Goal: Task Accomplishment & Management: Manage account settings

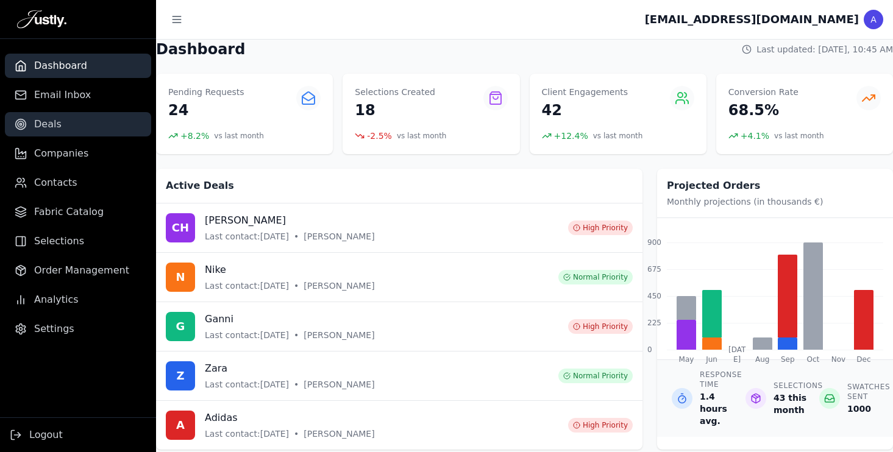
click at [79, 114] on link "Deals" at bounding box center [78, 124] width 146 height 24
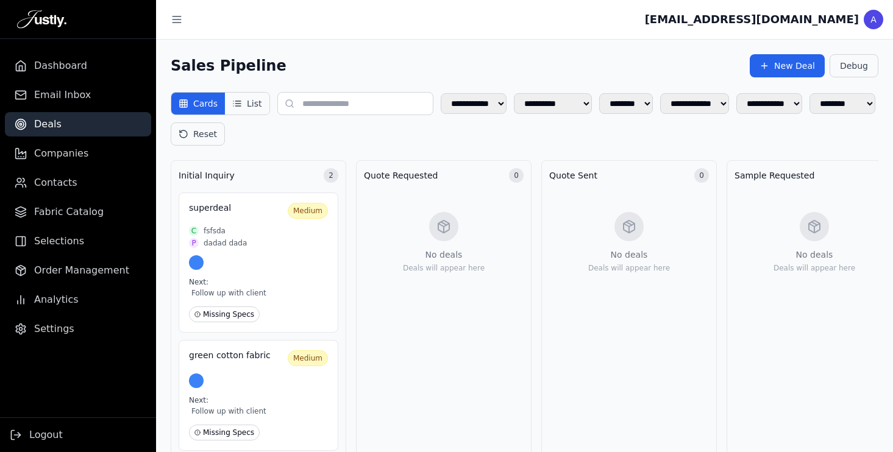
click at [260, 101] on button "List" at bounding box center [247, 104] width 44 height 22
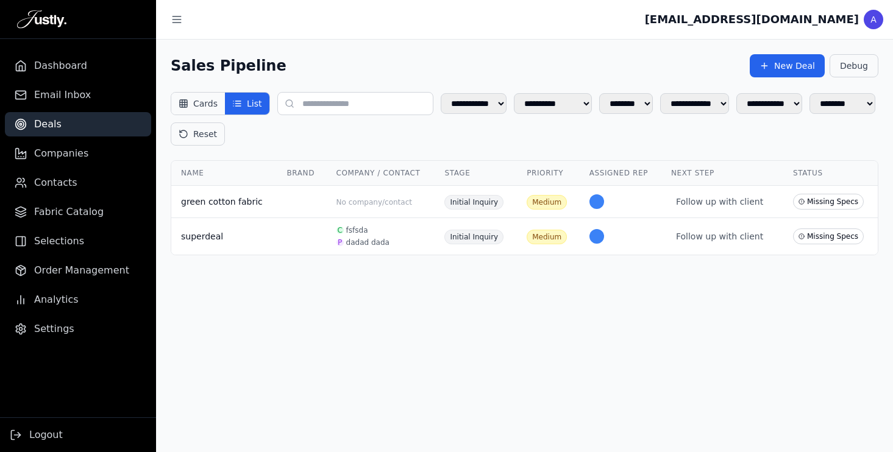
click at [210, 99] on button "Cards" at bounding box center [198, 104] width 54 height 22
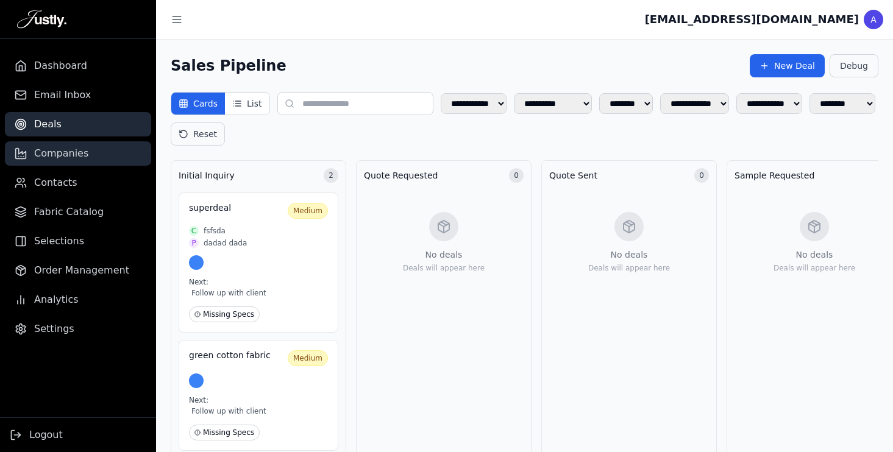
click at [91, 149] on link "Companies" at bounding box center [78, 153] width 146 height 24
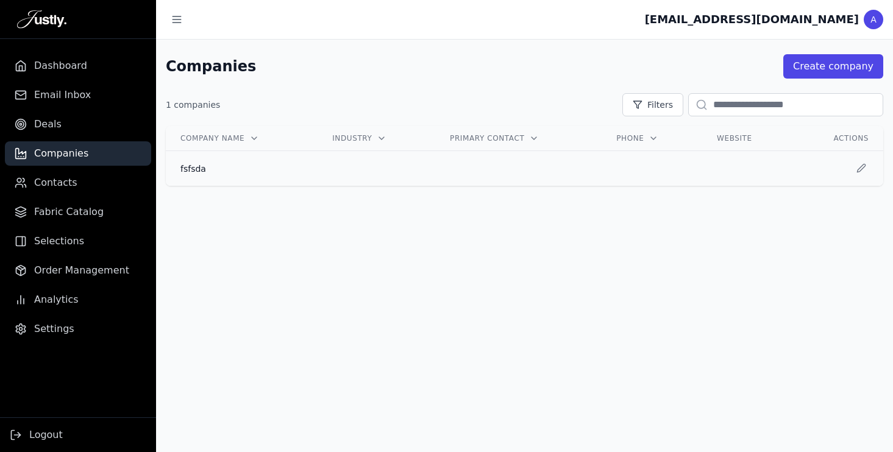
click at [328, 174] on td at bounding box center [377, 168] width 118 height 35
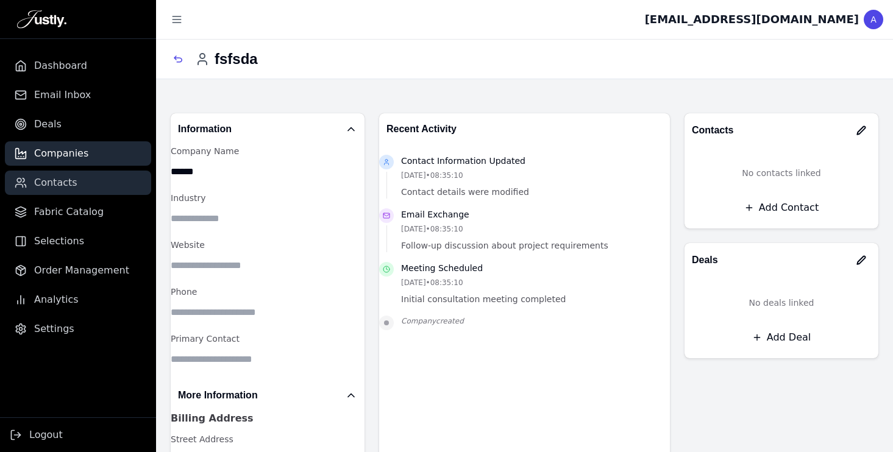
click at [95, 185] on link "Contacts" at bounding box center [78, 183] width 146 height 24
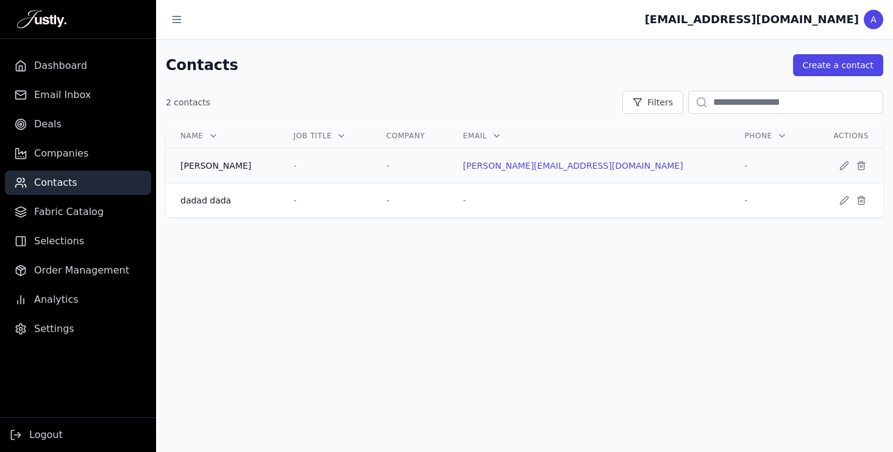
click at [238, 170] on div "[PERSON_NAME]" at bounding box center [223, 166] width 84 height 12
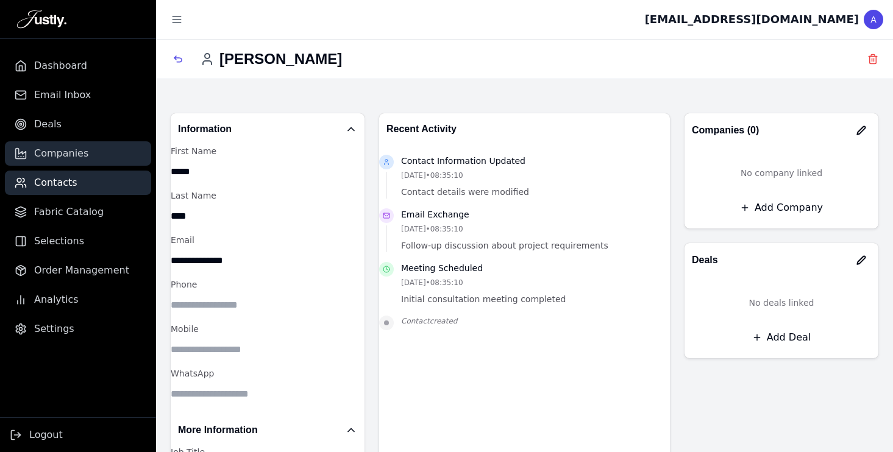
click at [92, 151] on link "Companies" at bounding box center [78, 153] width 146 height 24
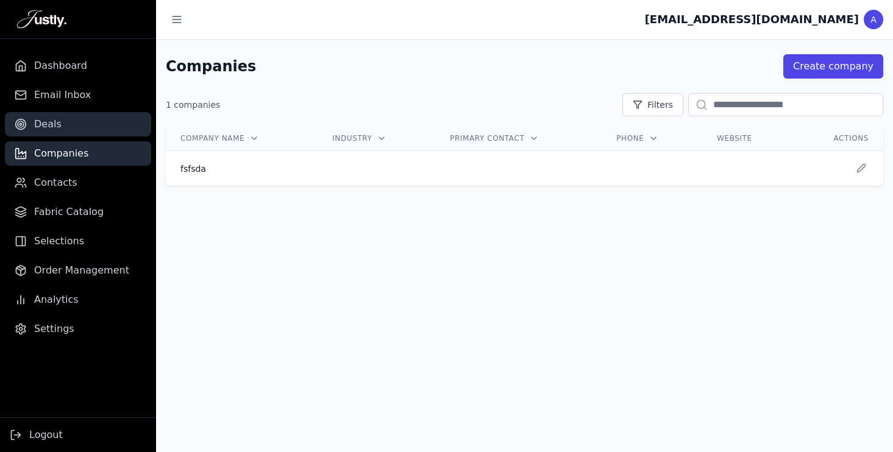
click at [47, 112] on link "Deals" at bounding box center [78, 124] width 146 height 24
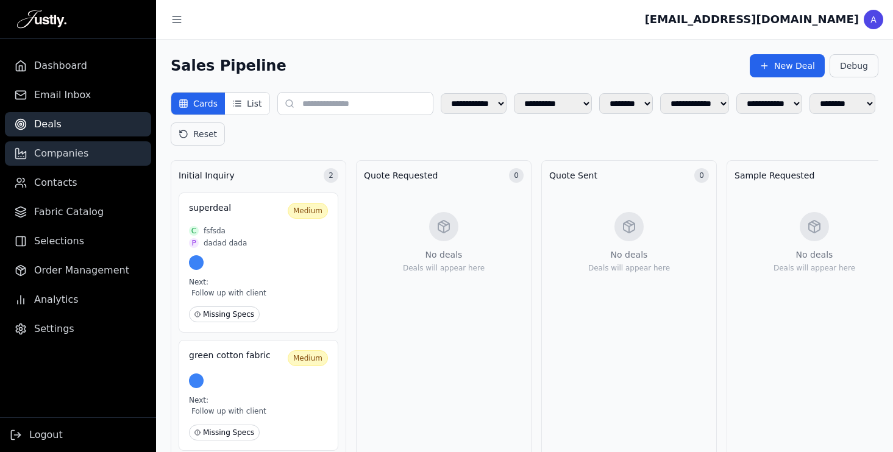
click at [85, 158] on link "Companies" at bounding box center [78, 153] width 146 height 24
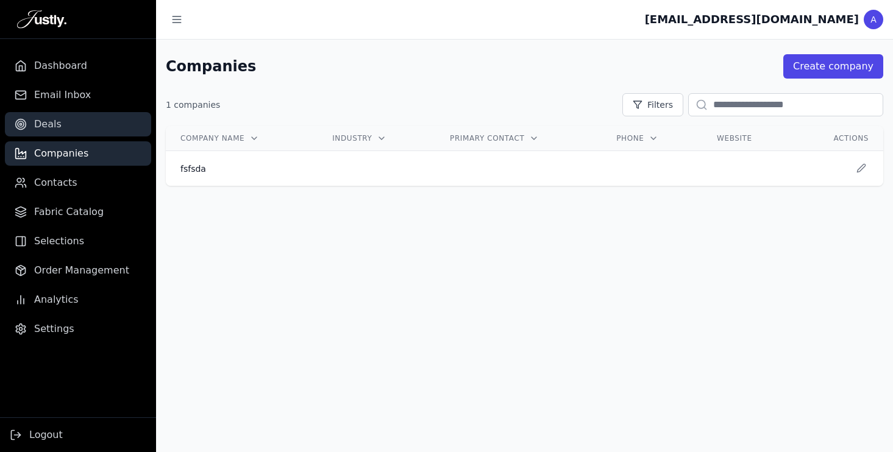
click at [79, 124] on link "Deals" at bounding box center [78, 124] width 146 height 24
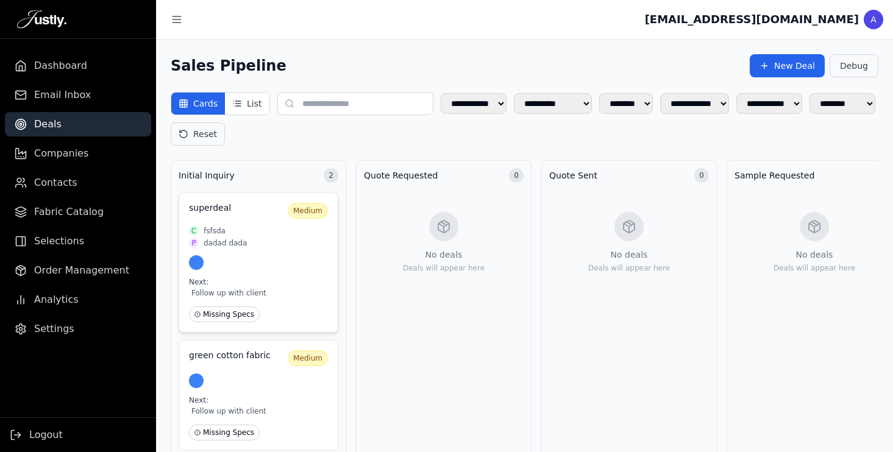
click at [253, 245] on div "P dadad dada" at bounding box center [258, 243] width 139 height 10
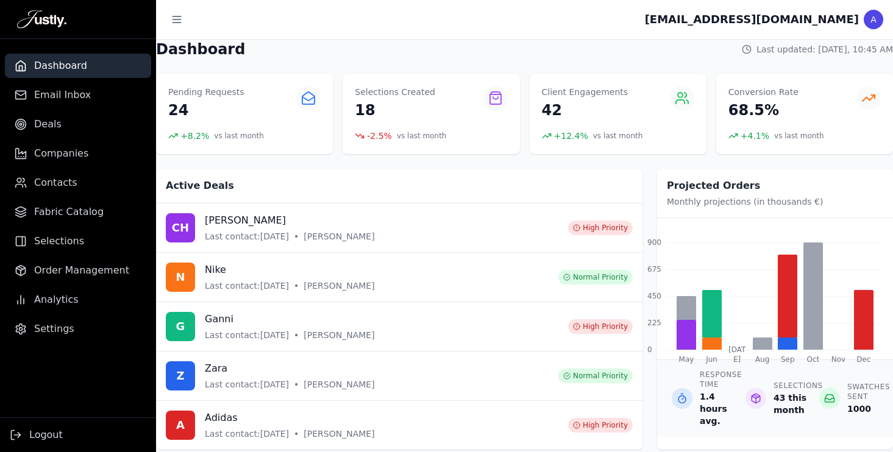
click at [868, 20] on div "A" at bounding box center [874, 20] width 20 height 20
click at [70, 329] on link "Settings" at bounding box center [78, 329] width 146 height 24
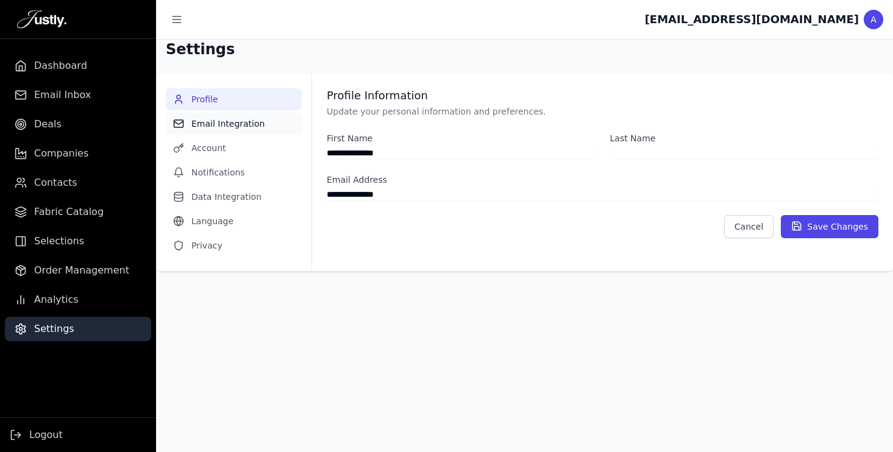
click at [232, 125] on button "Email Integration" at bounding box center [234, 124] width 136 height 22
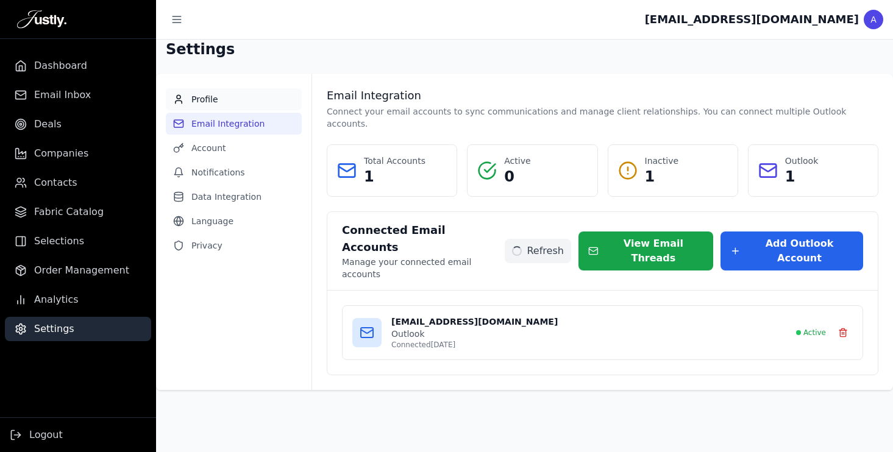
click at [211, 99] on button "Profile" at bounding box center [234, 99] width 136 height 22
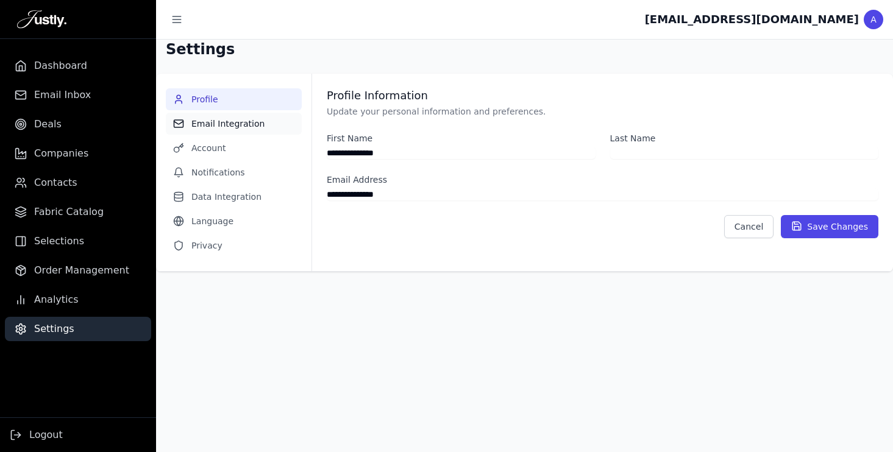
click at [217, 123] on button "Email Integration" at bounding box center [234, 124] width 136 height 22
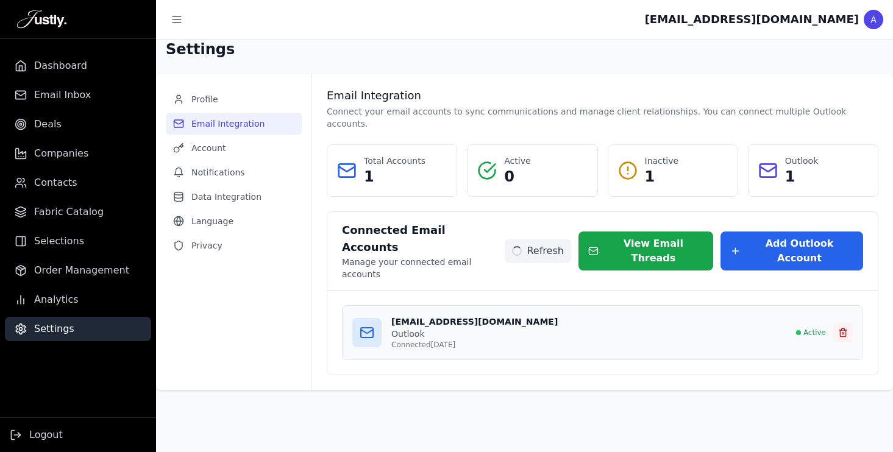
click at [845, 328] on icon at bounding box center [844, 333] width 10 height 10
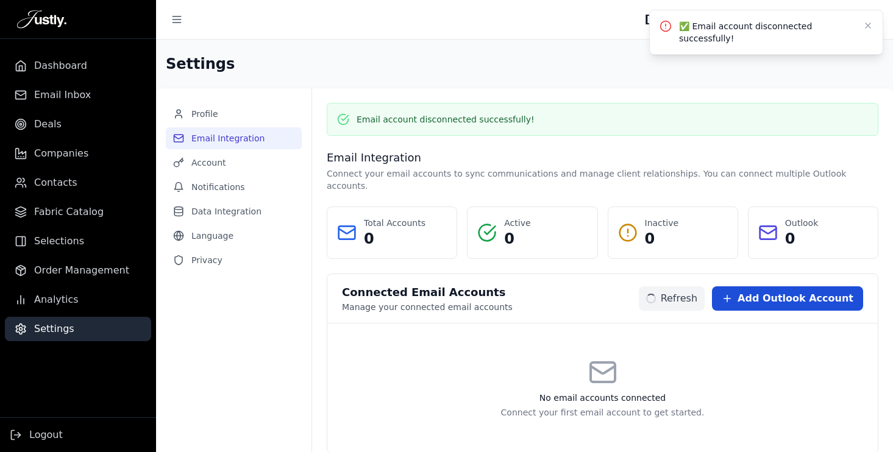
click at [795, 291] on span "Add Outlook Account" at bounding box center [796, 298] width 116 height 15
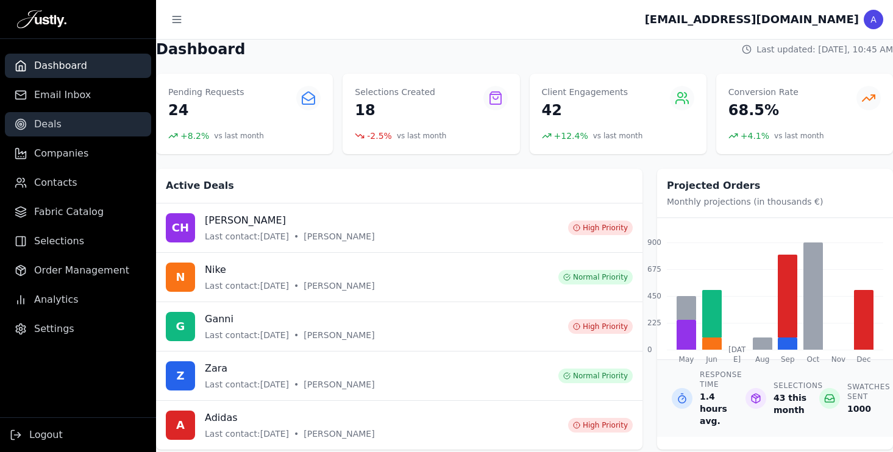
click at [62, 127] on link "Deals" at bounding box center [78, 124] width 146 height 24
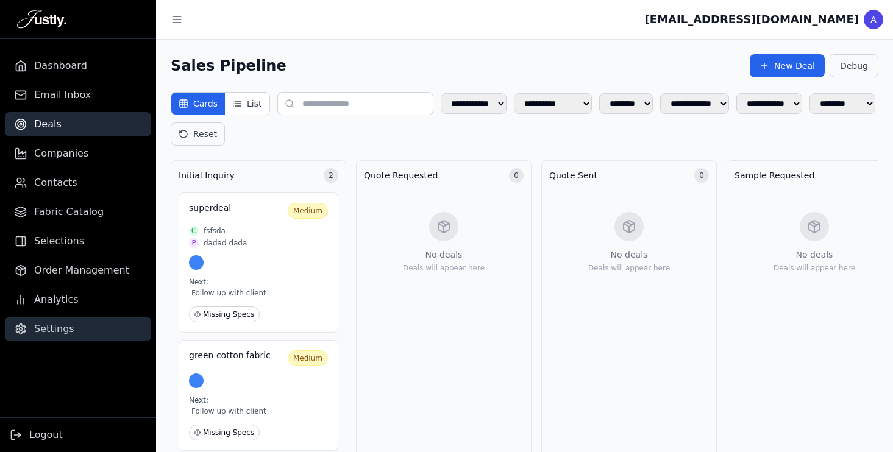
click at [48, 327] on span "Settings" at bounding box center [54, 329] width 40 height 15
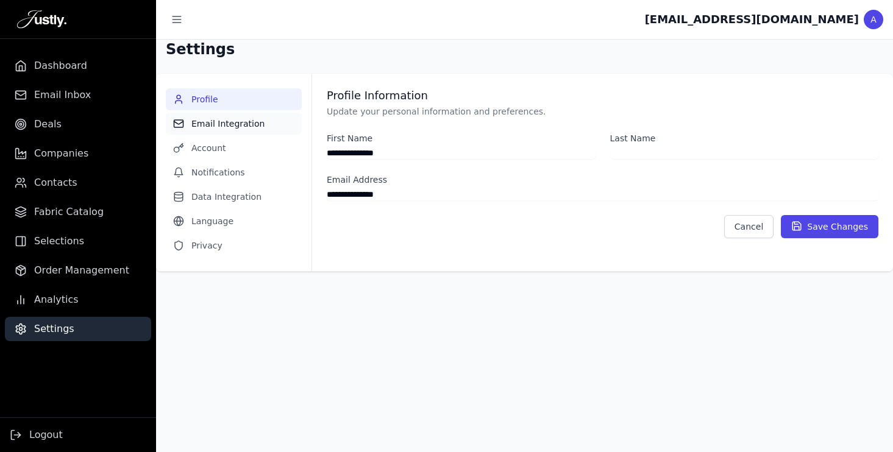
click at [224, 124] on button "Email Integration" at bounding box center [234, 124] width 136 height 22
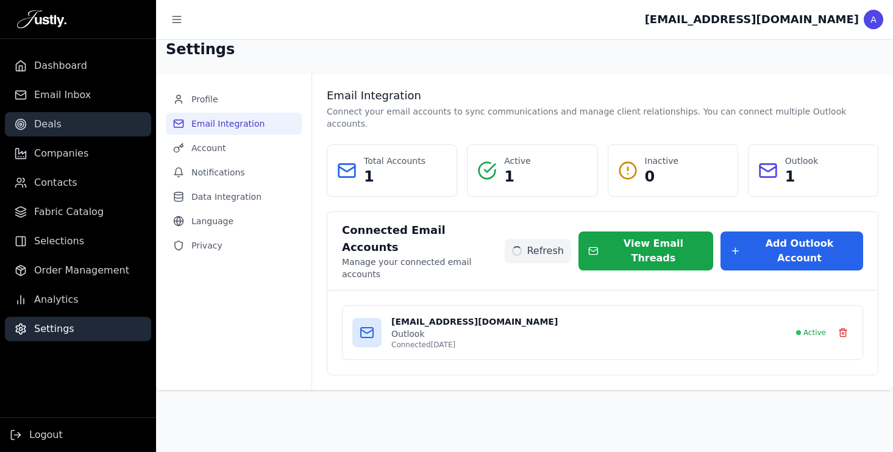
click at [52, 123] on span "Deals" at bounding box center [47, 124] width 27 height 15
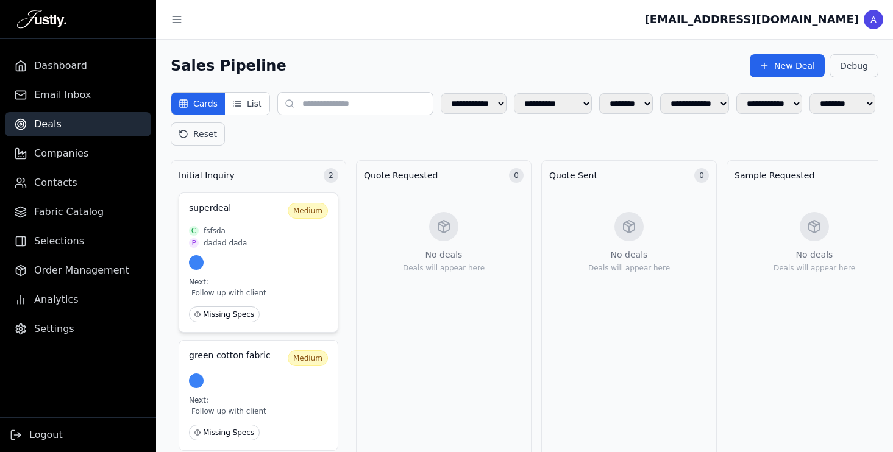
click at [266, 269] on div at bounding box center [258, 263] width 139 height 15
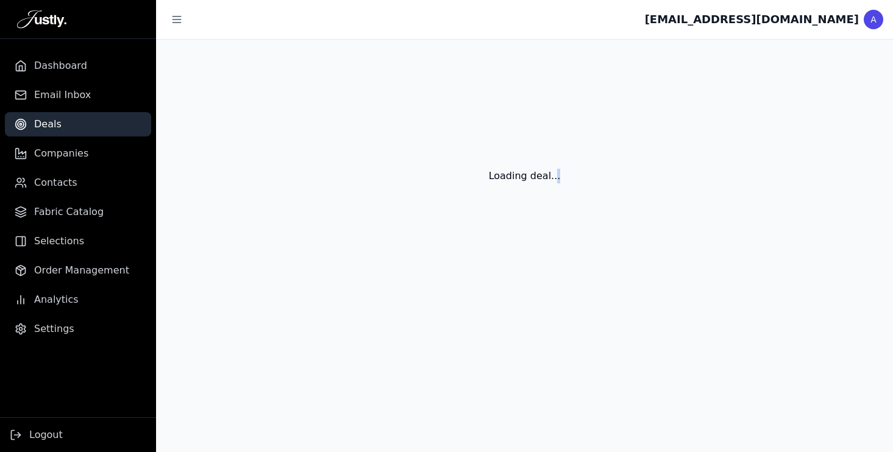
click at [266, 269] on div "Loading deal..." at bounding box center [524, 162] width 737 height 244
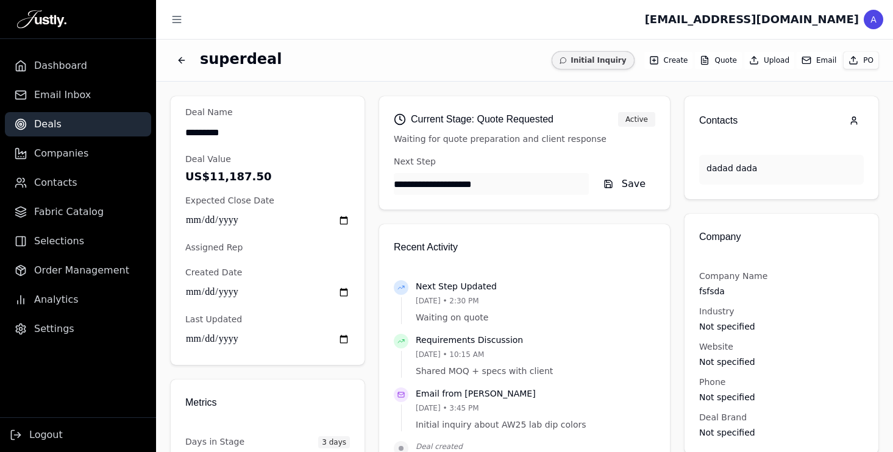
click at [810, 63] on rect "button" at bounding box center [807, 60] width 8 height 7
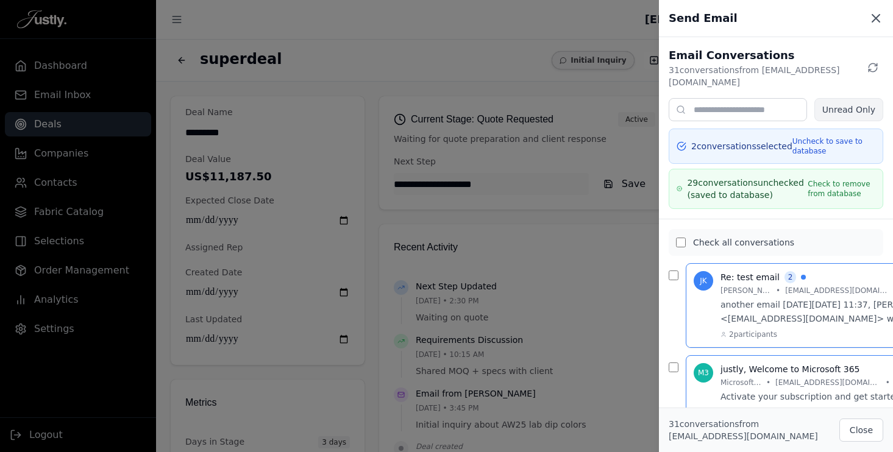
click at [876, 19] on icon at bounding box center [876, 18] width 7 height 7
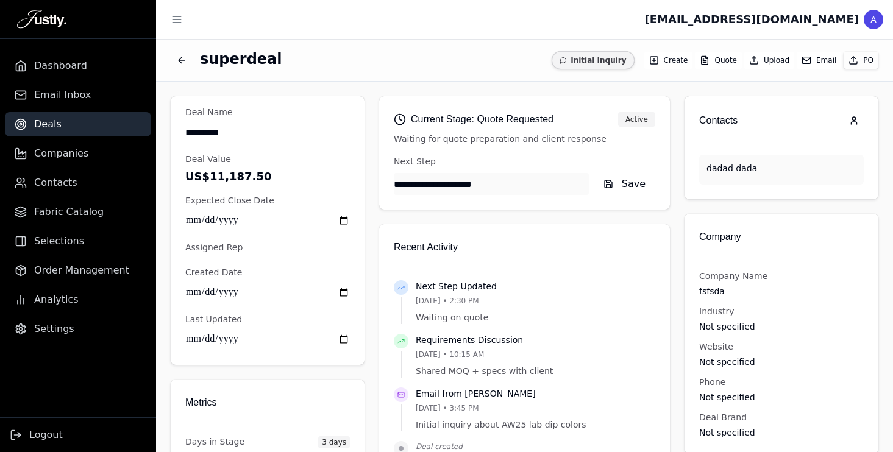
click at [824, 59] on button "Email" at bounding box center [819, 60] width 45 height 17
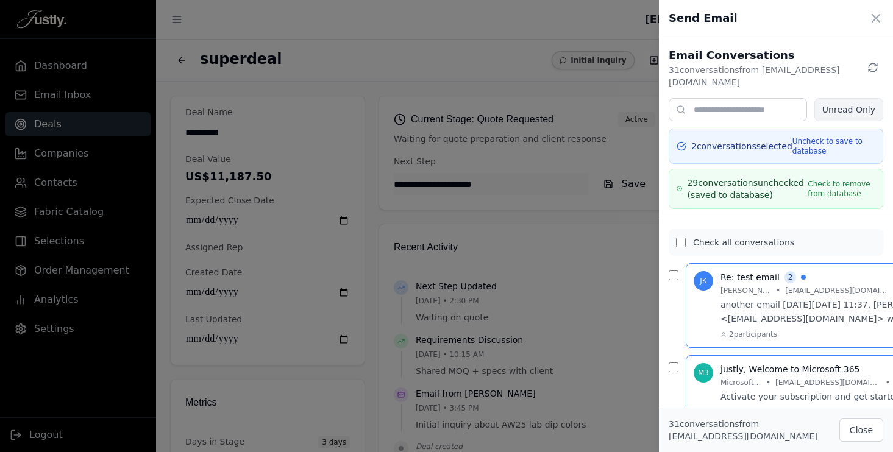
scroll to position [2, 0]
click at [876, 21] on icon at bounding box center [876, 18] width 15 height 15
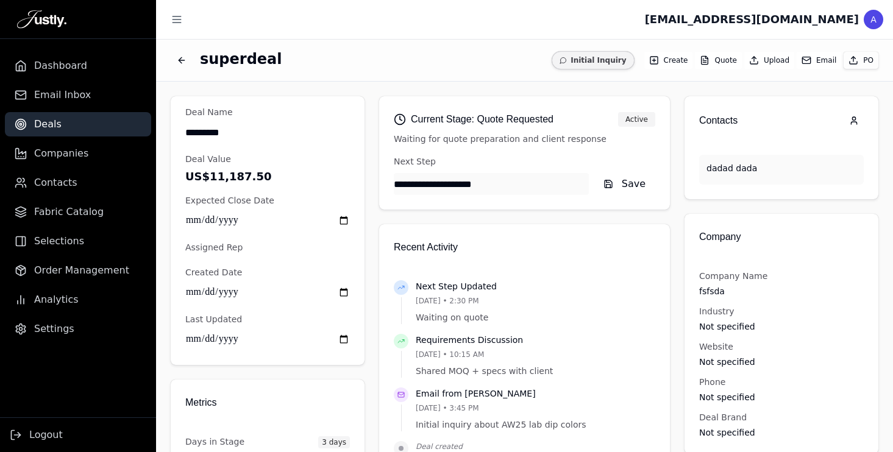
click at [76, 124] on link "Deals" at bounding box center [78, 124] width 146 height 24
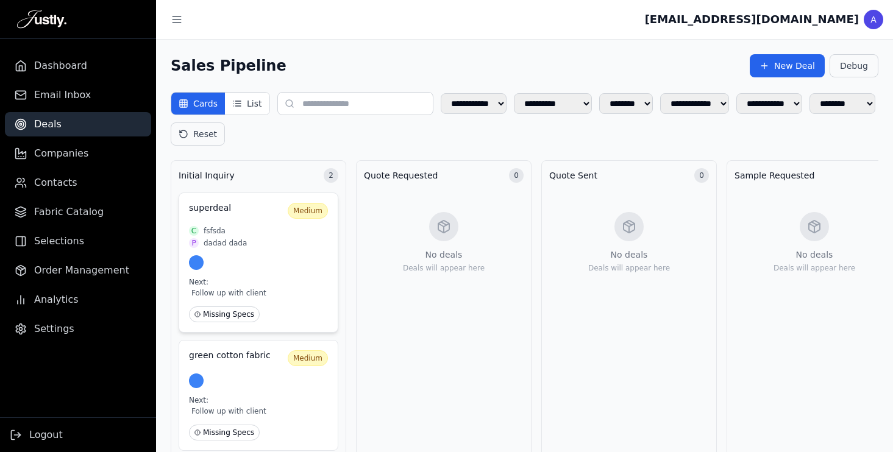
click at [285, 264] on div at bounding box center [258, 263] width 139 height 15
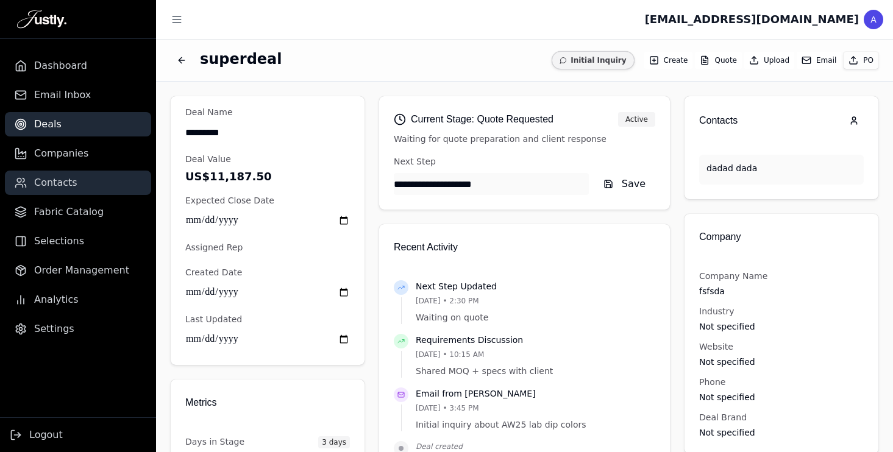
click at [58, 184] on span "Contacts" at bounding box center [55, 183] width 43 height 15
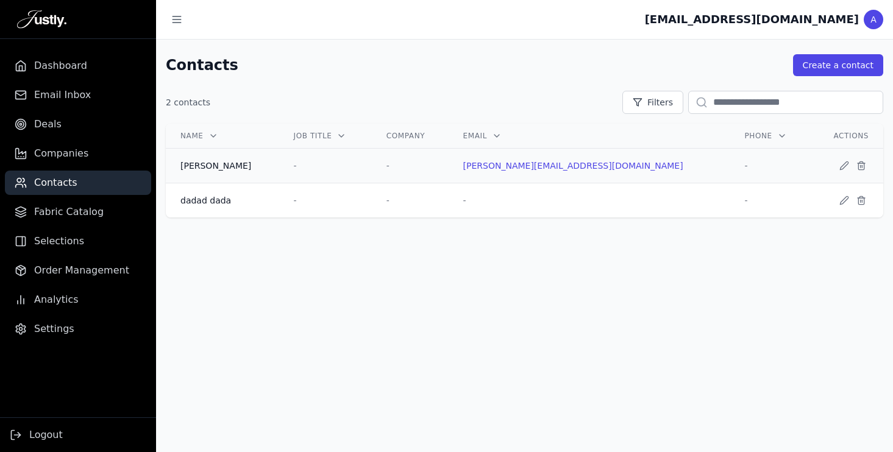
click at [372, 159] on td "-" at bounding box center [325, 166] width 93 height 35
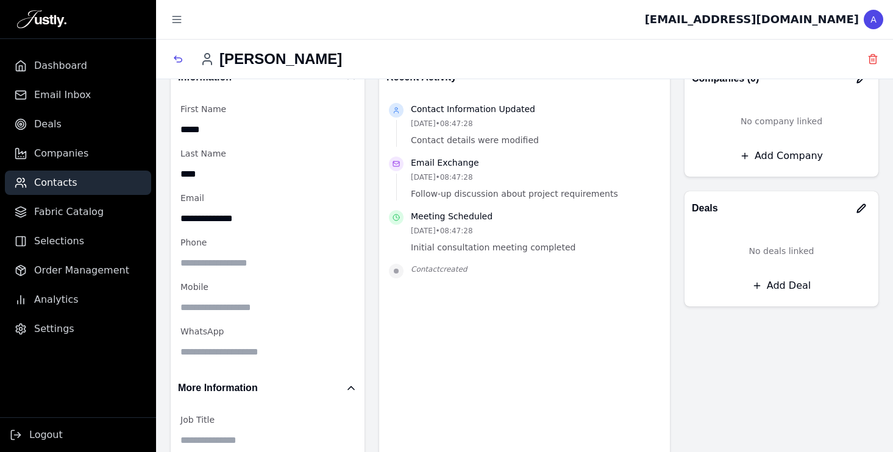
scroll to position [42, 0]
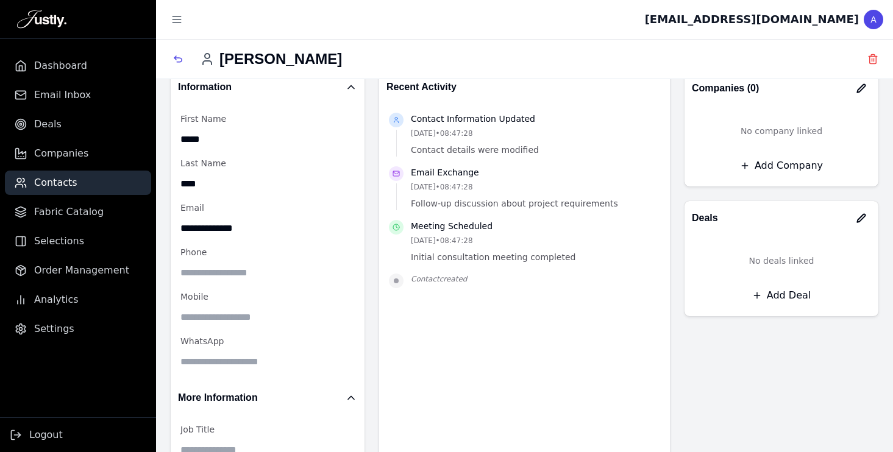
click at [265, 224] on input "**********" at bounding box center [268, 228] width 174 height 22
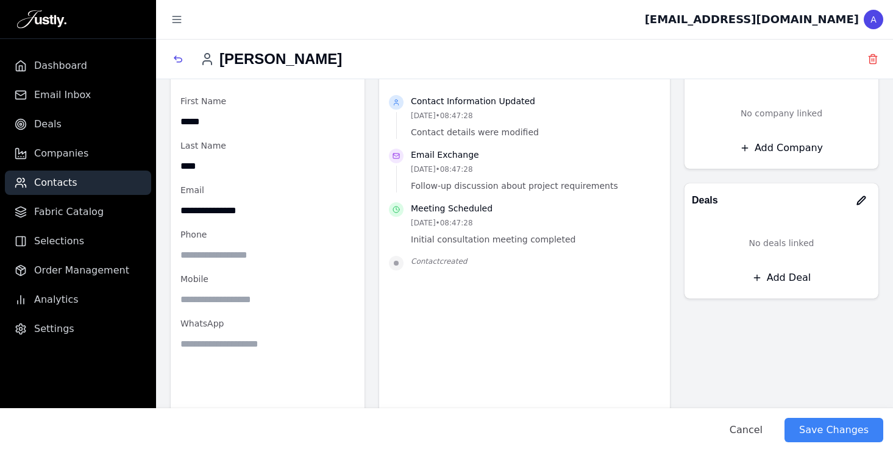
scroll to position [0, 0]
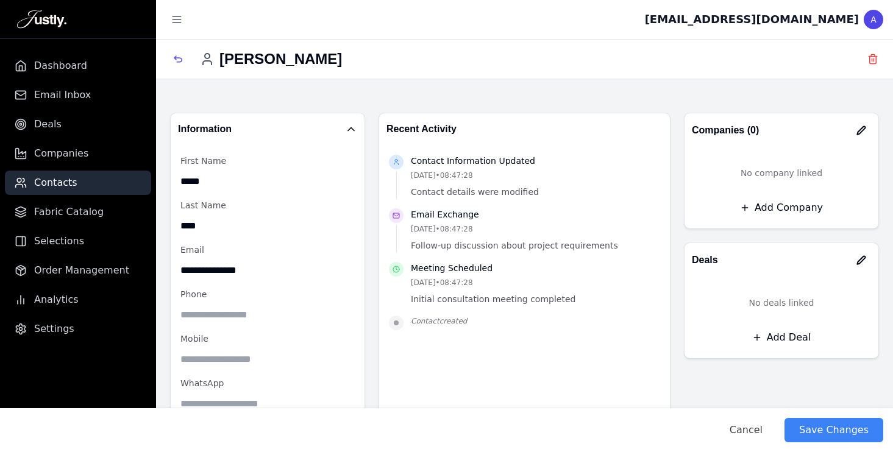
type input "**********"
click at [330, 126] on div "Information" at bounding box center [267, 129] width 179 height 17
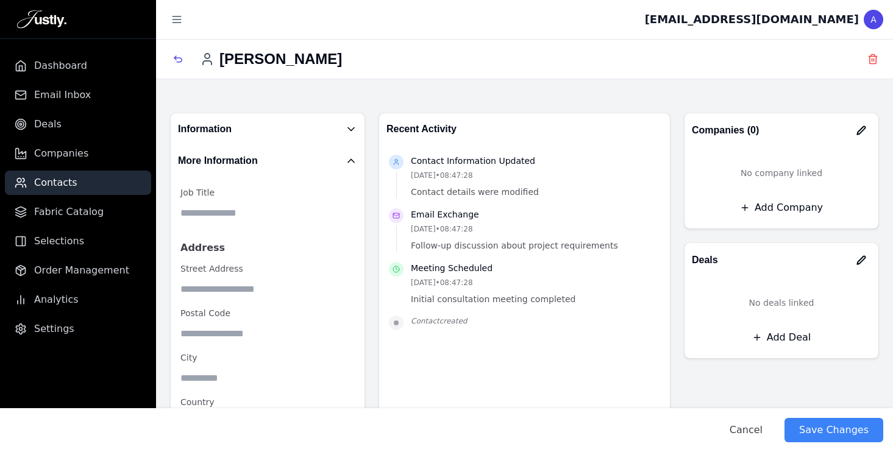
click at [327, 163] on div "More Information" at bounding box center [267, 160] width 179 height 17
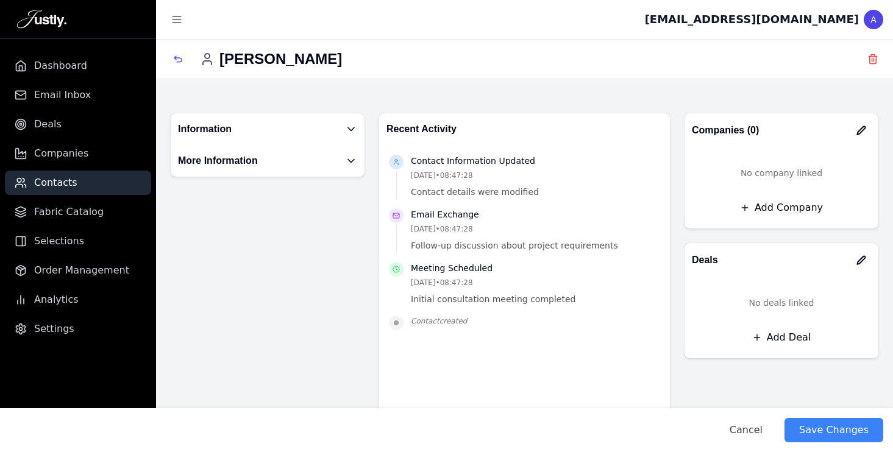
click at [327, 163] on div "More Information" at bounding box center [267, 160] width 179 height 17
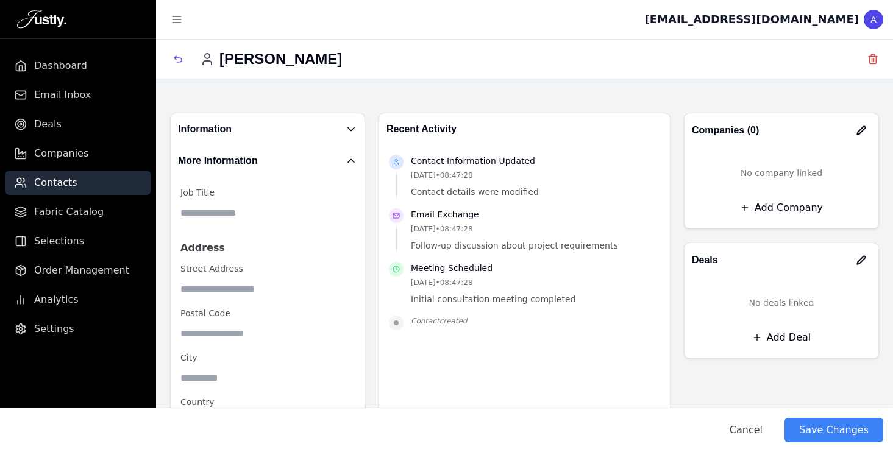
click at [317, 138] on div "Information" at bounding box center [268, 129] width 194 height 32
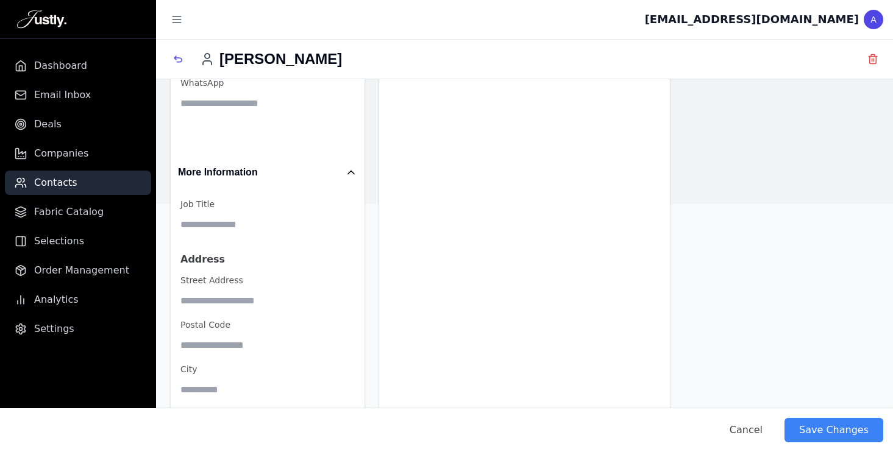
click at [245, 165] on h2 "More Information" at bounding box center [218, 172] width 80 height 17
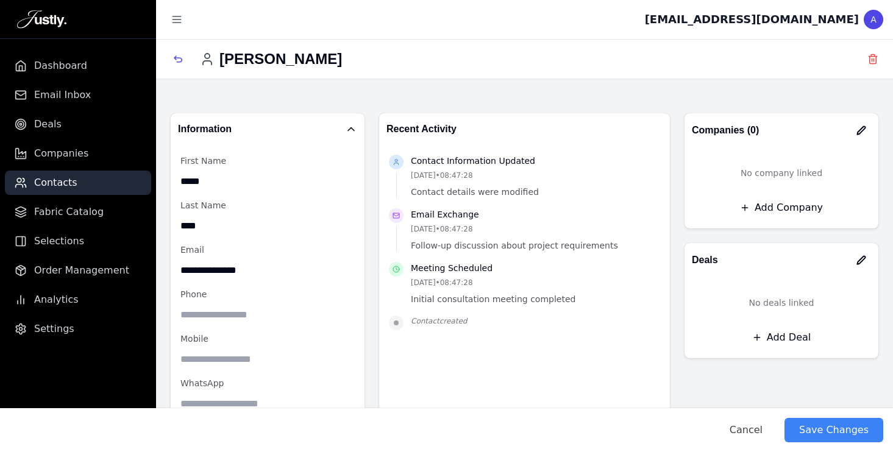
click at [220, 125] on h2 "Information" at bounding box center [205, 129] width 54 height 17
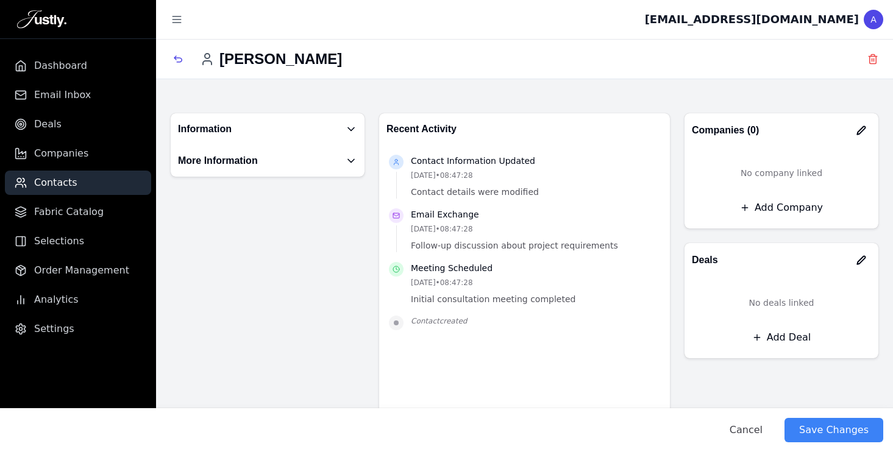
click at [267, 122] on div "Information" at bounding box center [267, 129] width 179 height 17
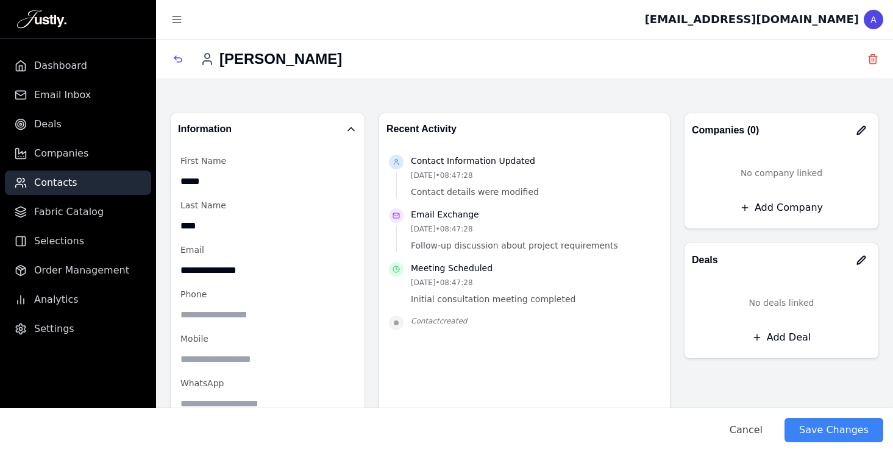
click at [278, 124] on div "Information" at bounding box center [267, 129] width 179 height 17
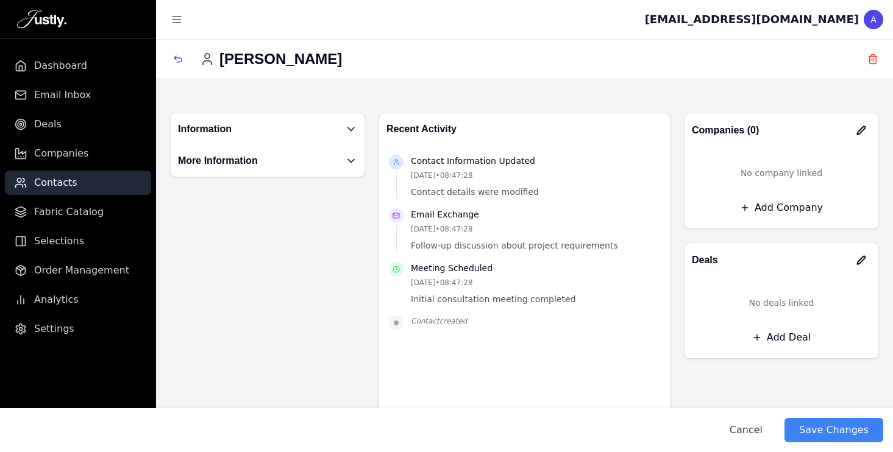
click at [62, 187] on span "Contacts" at bounding box center [55, 183] width 43 height 15
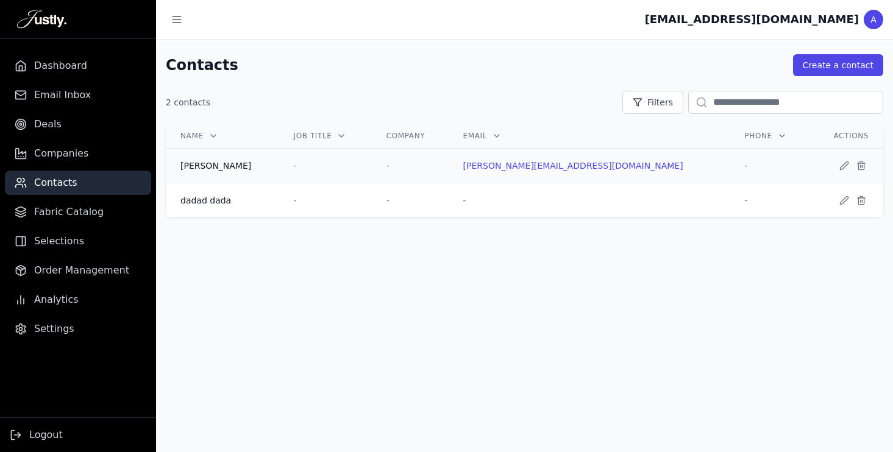
click at [277, 165] on td "jozef kkkk" at bounding box center [222, 166] width 113 height 35
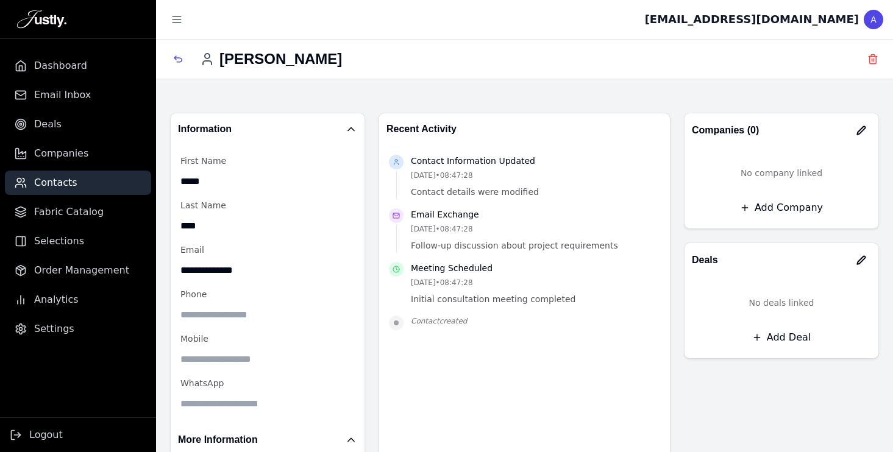
click at [66, 181] on span "Contacts" at bounding box center [55, 183] width 43 height 15
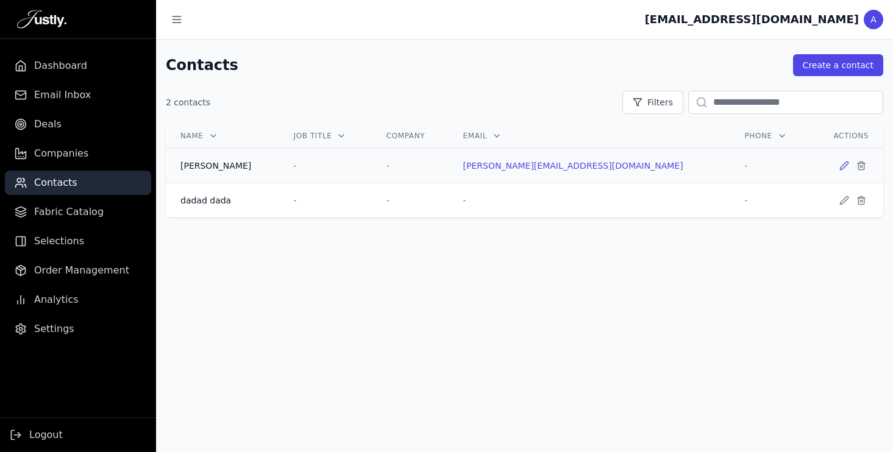
click at [842, 167] on icon at bounding box center [844, 166] width 8 height 8
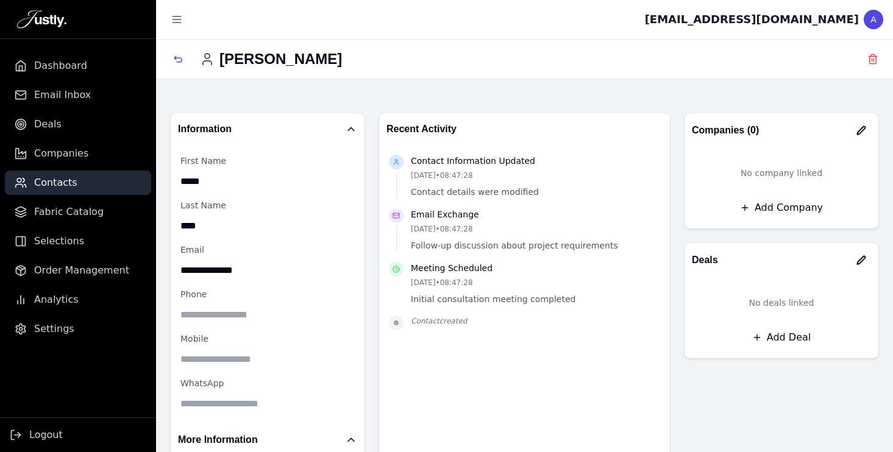
scroll to position [13, 0]
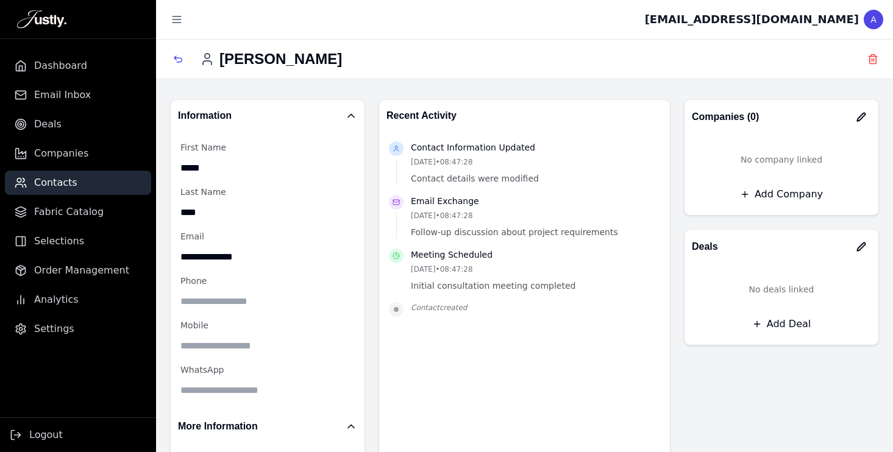
click at [791, 200] on button "Add Company" at bounding box center [782, 195] width 174 height 22
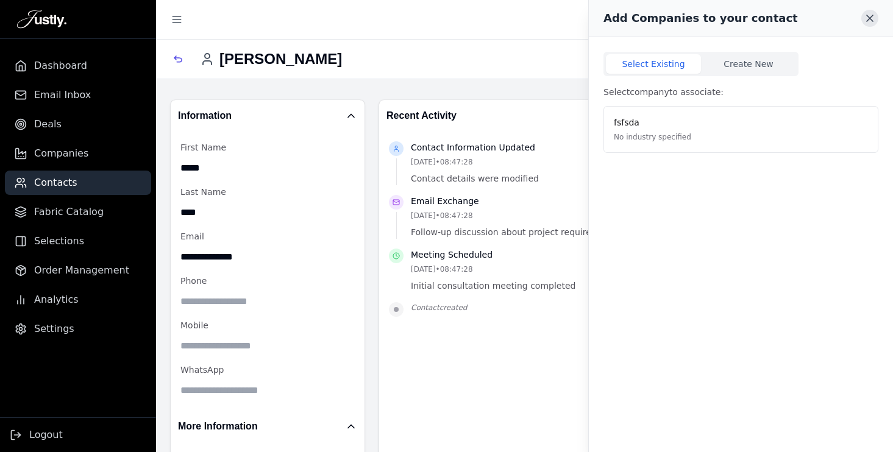
click at [873, 21] on icon at bounding box center [870, 18] width 12 height 12
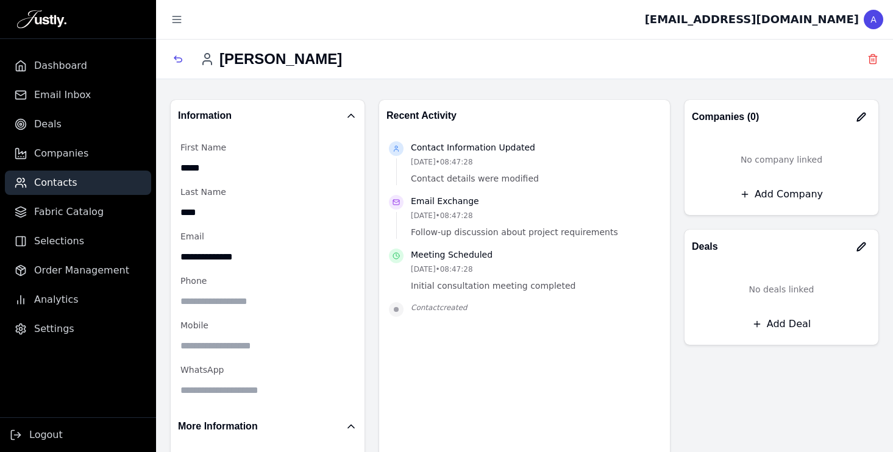
click at [786, 190] on button "Add Company" at bounding box center [782, 195] width 174 height 22
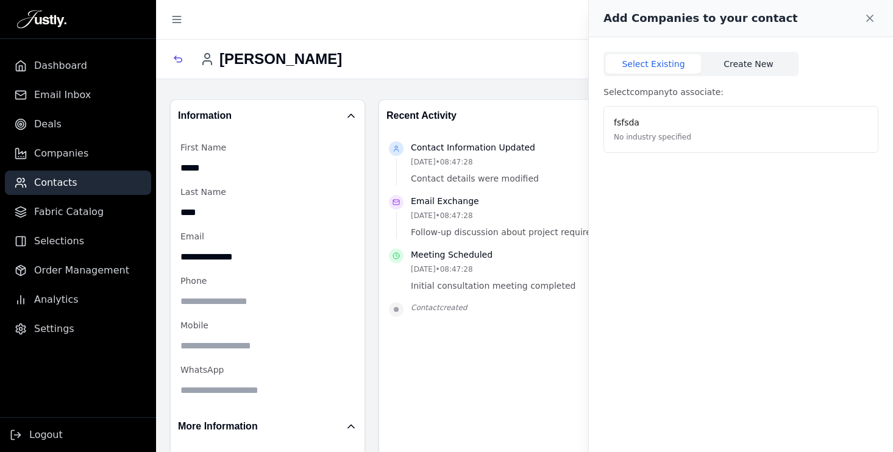
click at [746, 62] on button "Create New" at bounding box center [748, 64] width 95 height 20
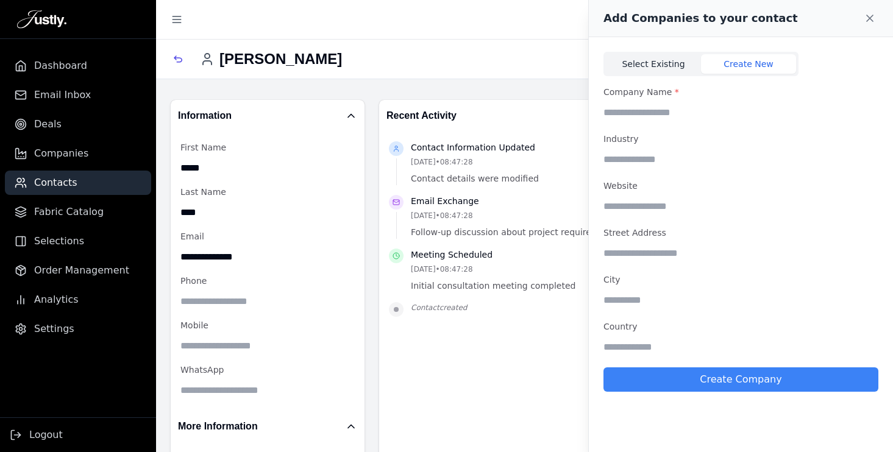
click at [659, 54] on button "Select Existing" at bounding box center [653, 64] width 95 height 20
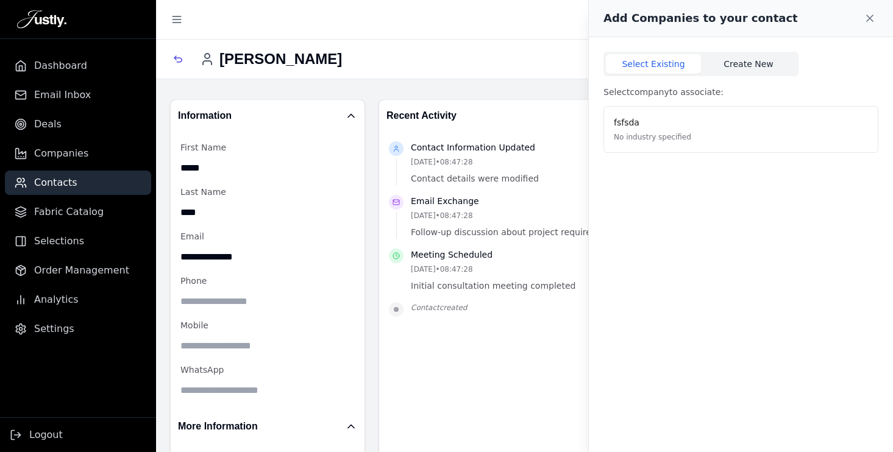
click at [746, 59] on button "Create New" at bounding box center [748, 64] width 95 height 20
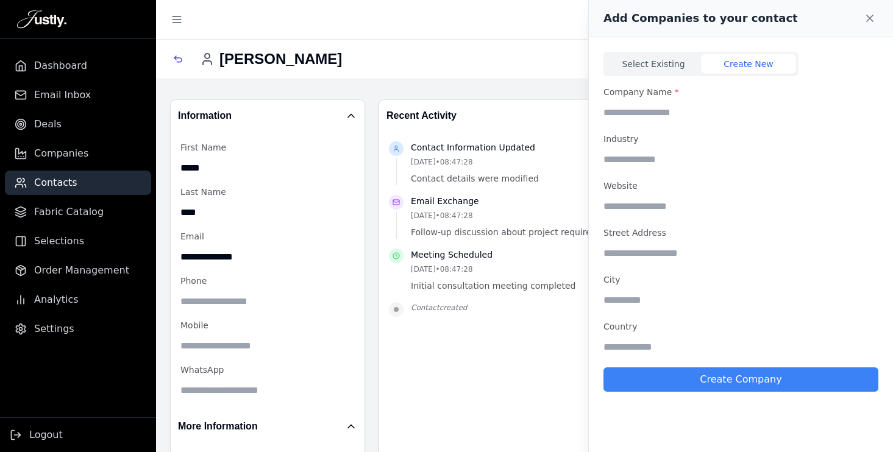
click at [667, 111] on input "text" at bounding box center [741, 112] width 275 height 22
type input "**********"
click at [740, 377] on button "Create Company" at bounding box center [741, 380] width 275 height 24
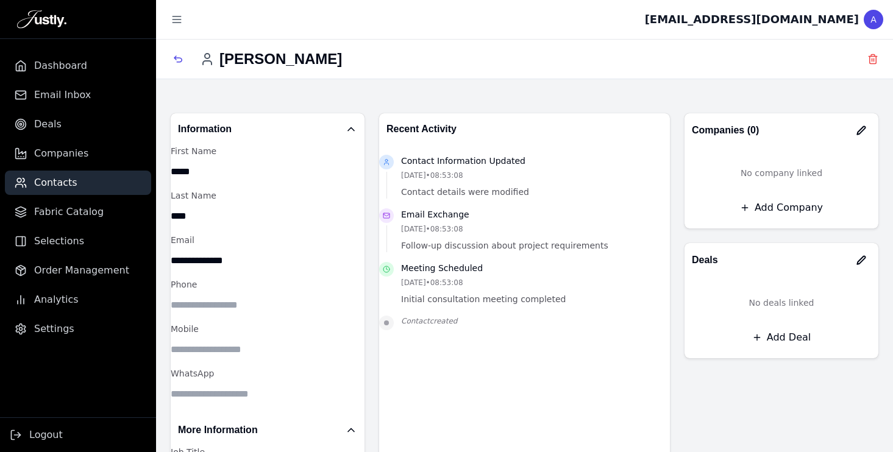
click at [782, 210] on button "Add Company" at bounding box center [782, 208] width 174 height 22
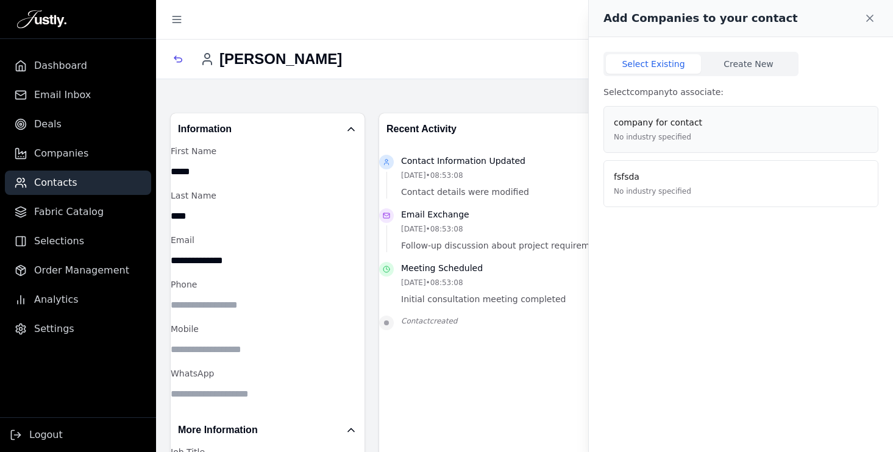
click at [662, 127] on p "company for contact" at bounding box center [658, 122] width 88 height 13
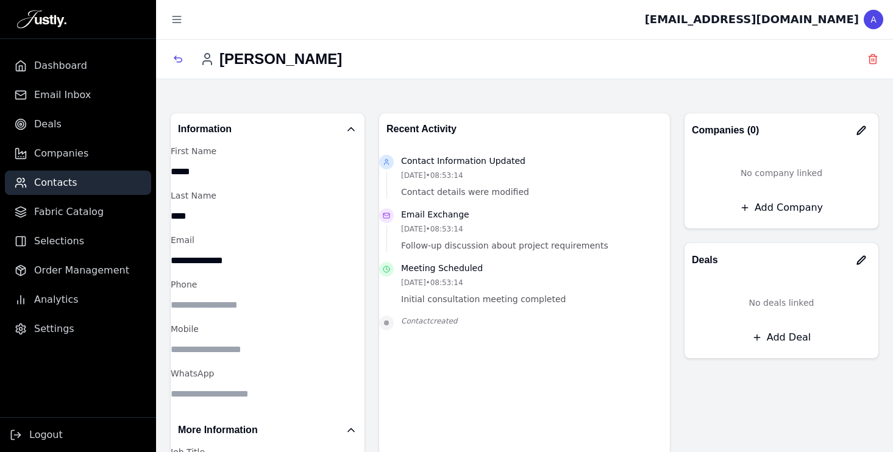
click at [862, 260] on icon "button" at bounding box center [861, 260] width 8 height 8
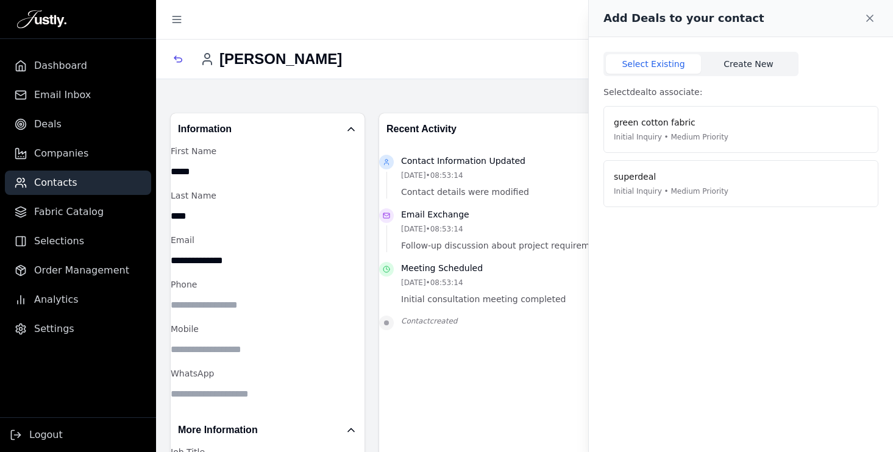
click at [744, 62] on button "Create New" at bounding box center [748, 64] width 95 height 20
select select "**********"
select select "******"
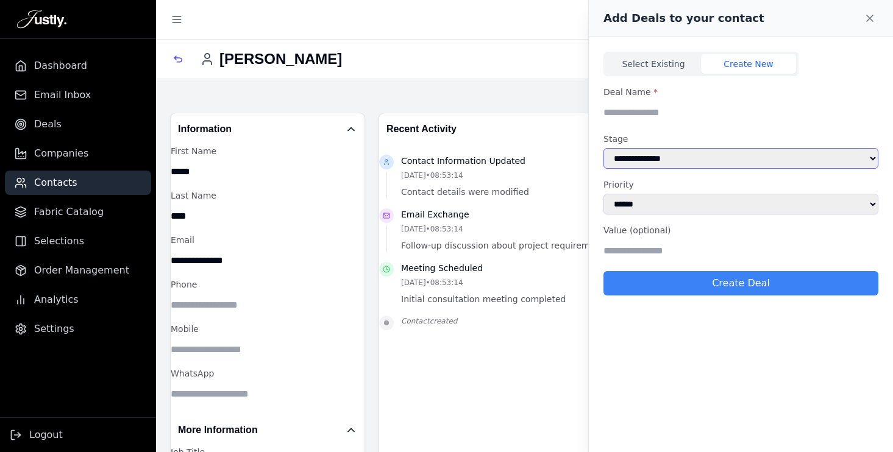
click at [660, 154] on select "**********" at bounding box center [741, 158] width 275 height 21
click at [662, 69] on button "Select Existing" at bounding box center [653, 64] width 95 height 20
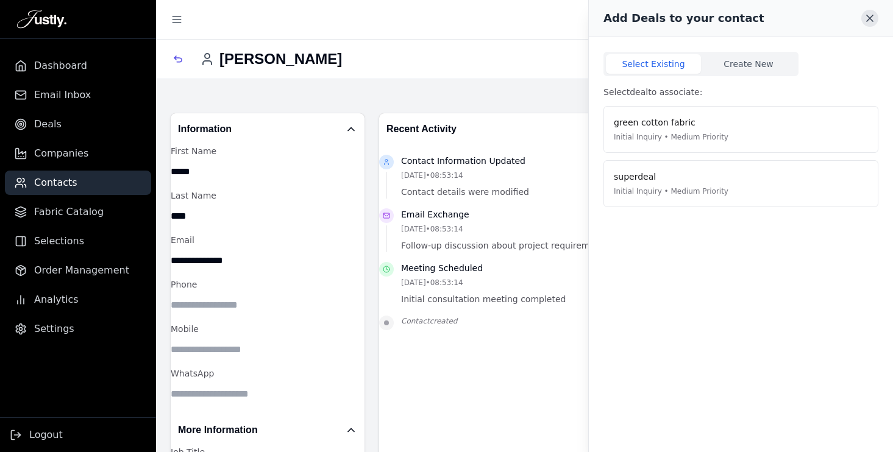
click at [873, 17] on icon at bounding box center [870, 18] width 12 height 12
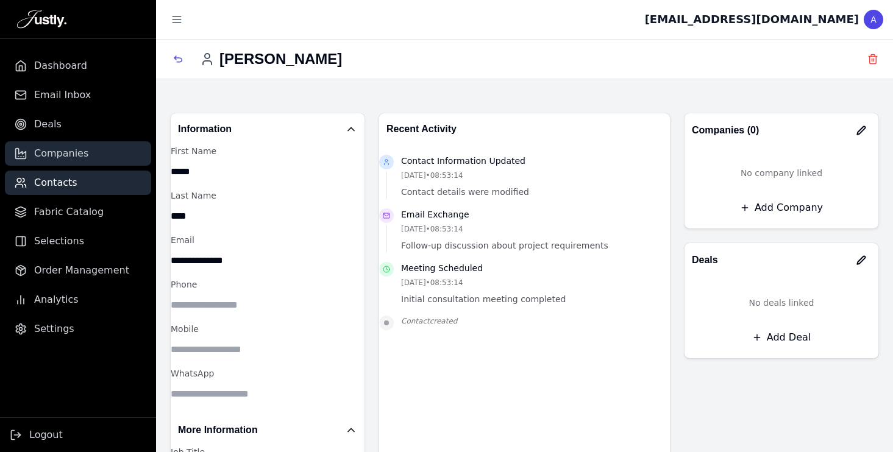
click at [65, 160] on span "Companies" at bounding box center [61, 153] width 54 height 15
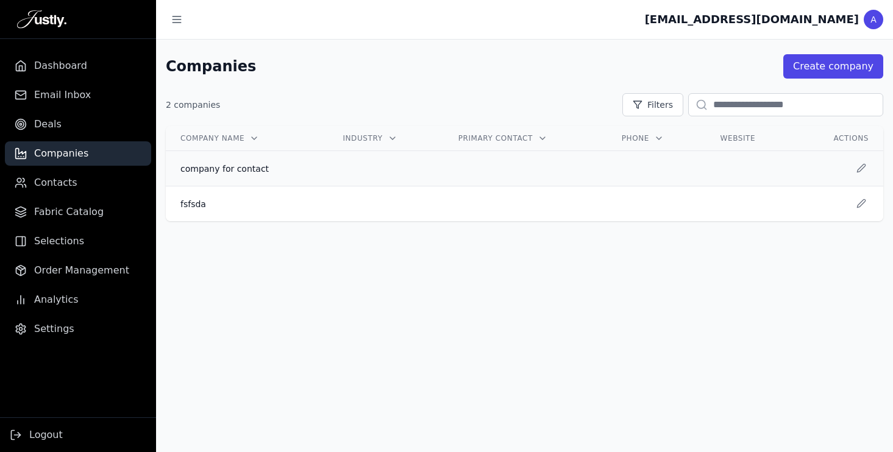
click at [339, 172] on td at bounding box center [385, 168] width 115 height 35
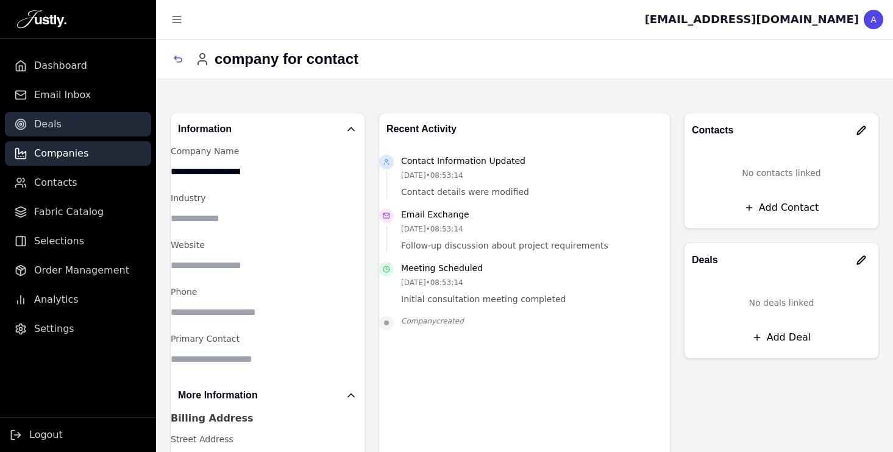
click at [91, 115] on link "Deals" at bounding box center [78, 124] width 146 height 24
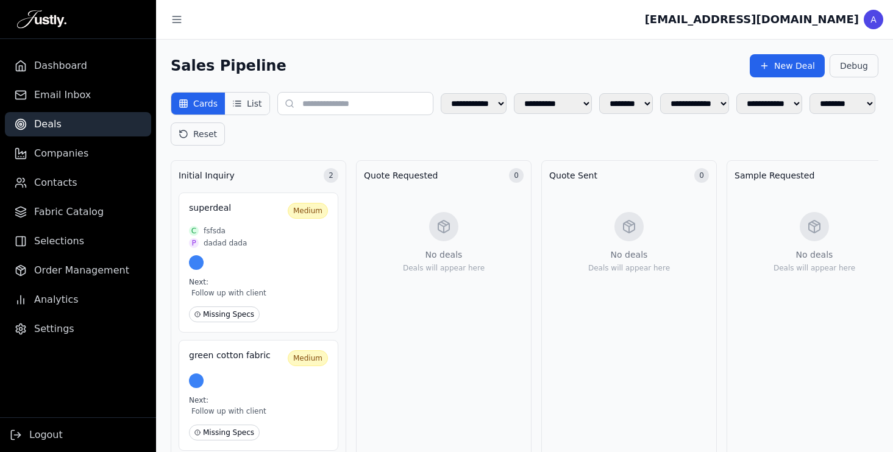
click at [237, 108] on icon at bounding box center [237, 104] width 10 height 10
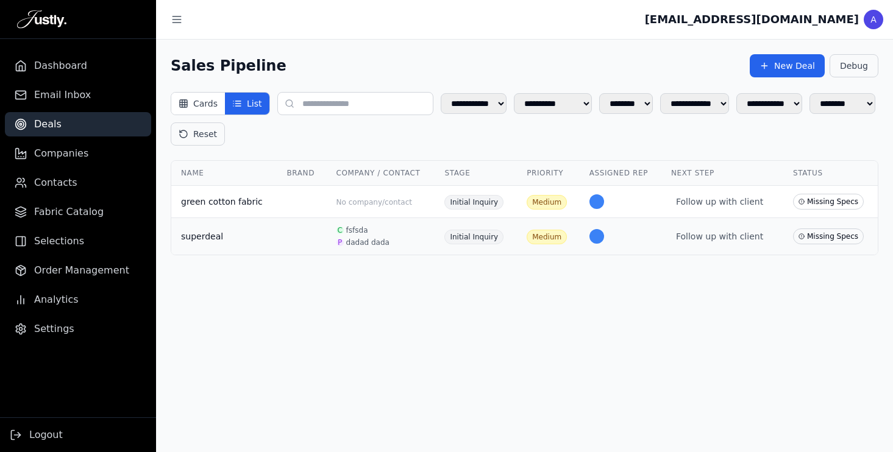
click at [306, 227] on td at bounding box center [301, 236] width 49 height 37
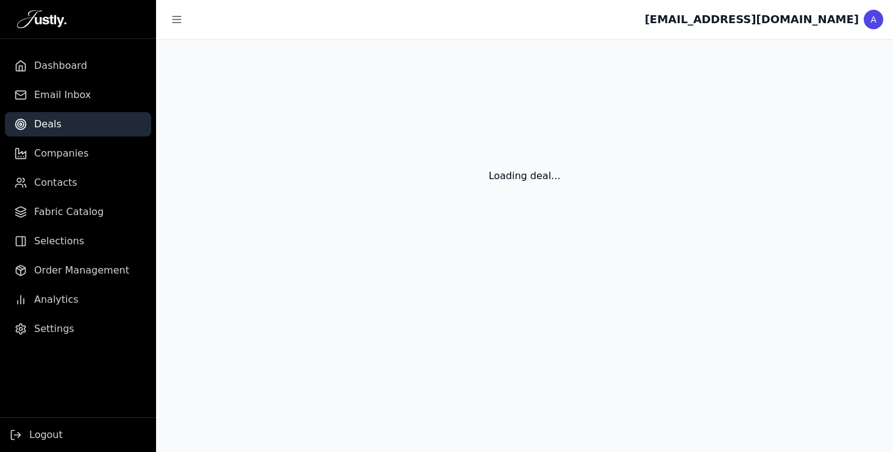
click at [306, 227] on div "Loading deal..." at bounding box center [524, 162] width 737 height 244
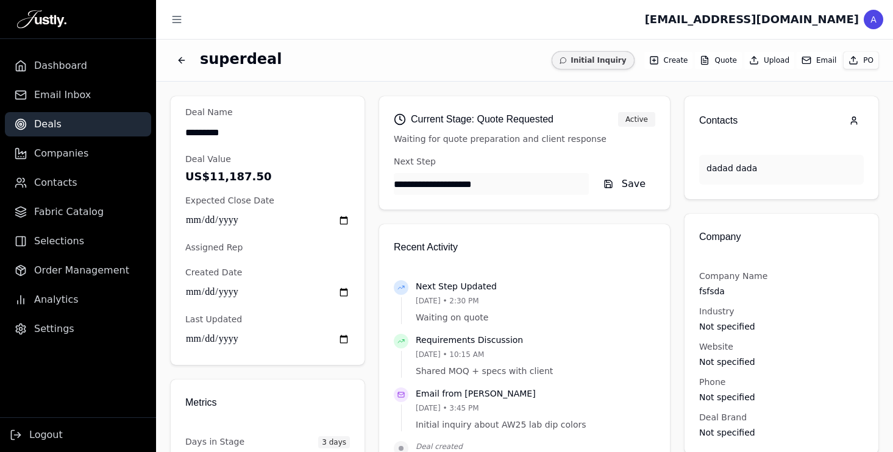
click at [741, 168] on p "dadad dada" at bounding box center [782, 168] width 150 height 13
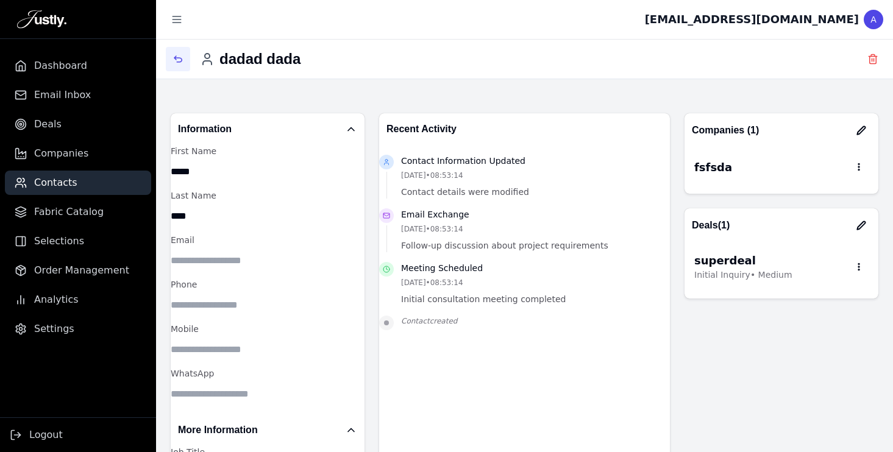
click at [176, 54] on icon "button" at bounding box center [178, 59] width 10 height 10
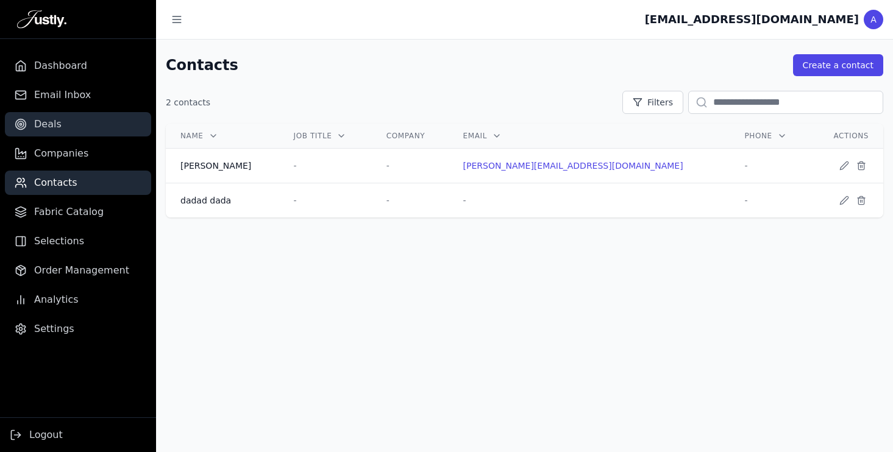
click at [98, 120] on link "Deals" at bounding box center [78, 124] width 146 height 24
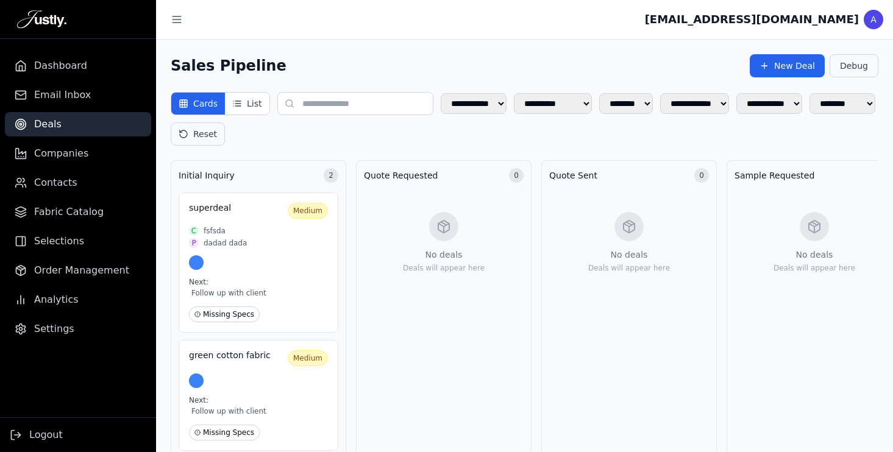
click at [860, 62] on button "Debug" at bounding box center [854, 65] width 49 height 23
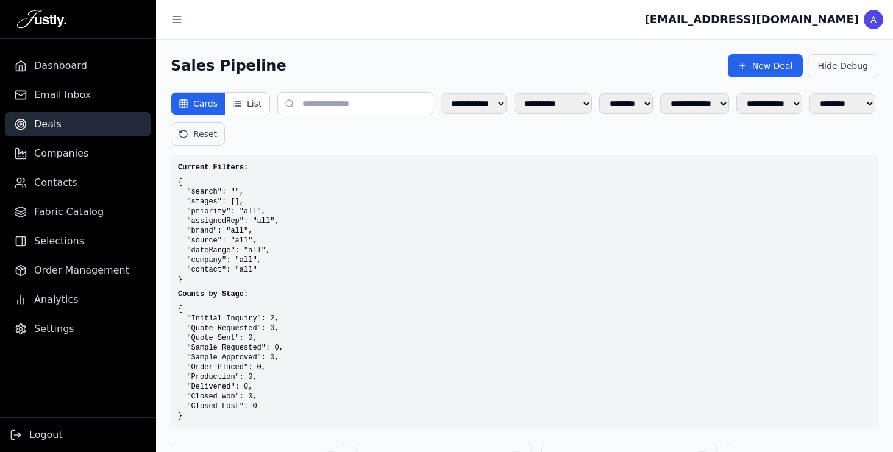
click at [860, 62] on button "Hide Debug" at bounding box center [843, 65] width 71 height 23
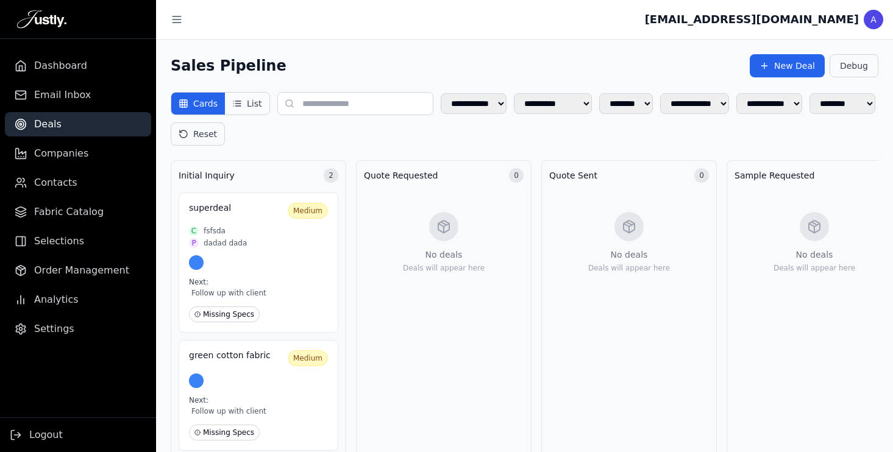
click at [255, 98] on button "List" at bounding box center [247, 104] width 44 height 22
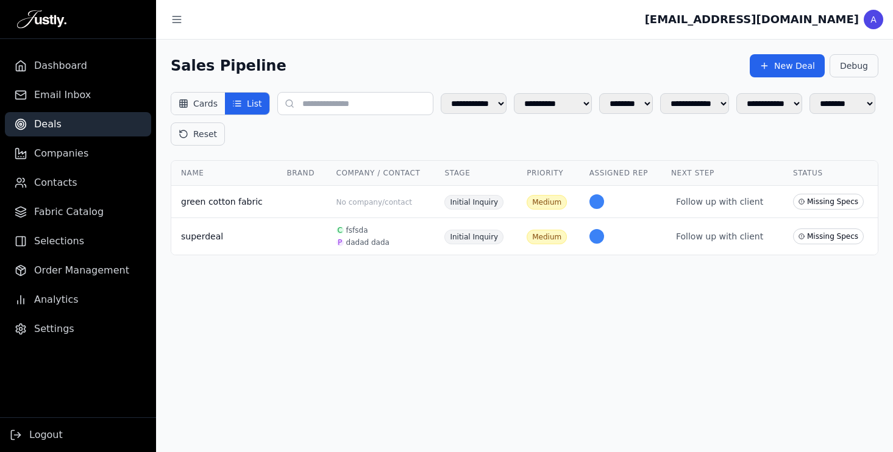
click at [209, 102] on button "Cards" at bounding box center [198, 104] width 54 height 22
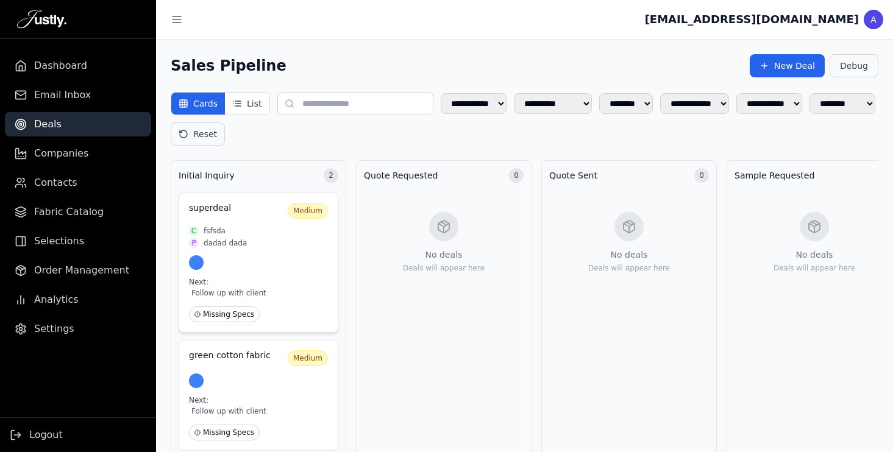
click at [268, 245] on div "P dadad dada" at bounding box center [258, 243] width 139 height 10
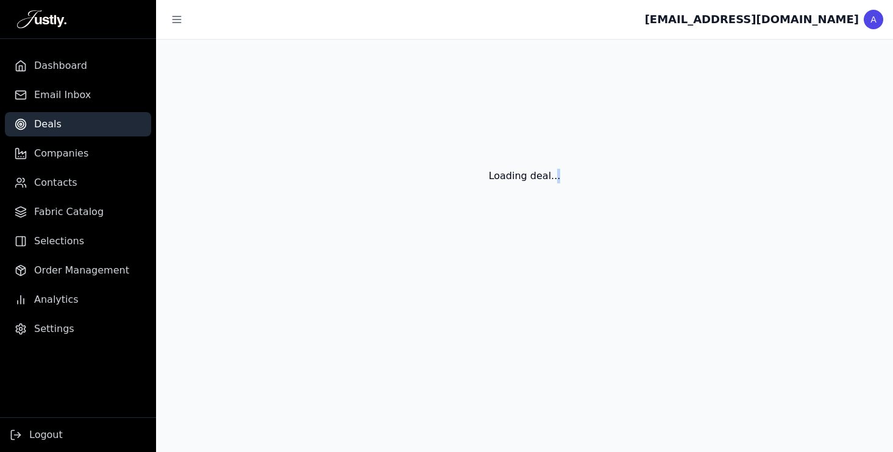
click at [268, 245] on div "Loading deal..." at bounding box center [524, 162] width 737 height 244
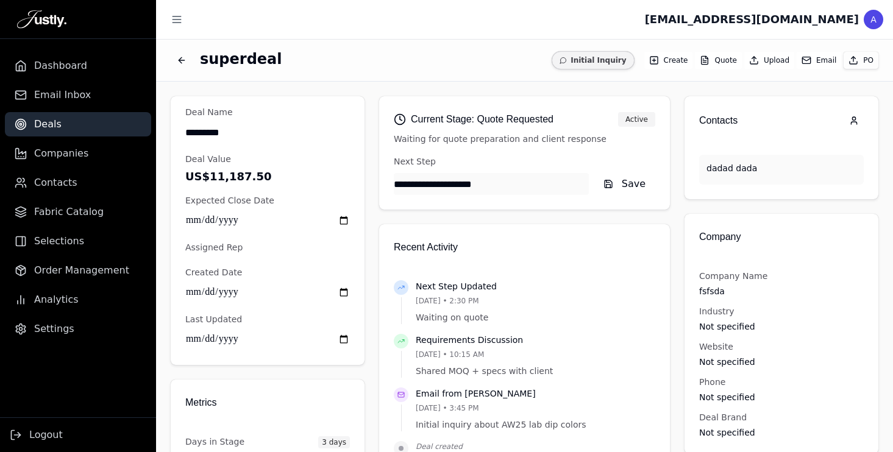
click at [427, 191] on input "**********" at bounding box center [491, 184] width 195 height 22
click at [249, 130] on input "*********" at bounding box center [267, 132] width 165 height 22
click at [464, 181] on input "**********" at bounding box center [491, 184] width 195 height 22
click at [257, 220] on input "**********" at bounding box center [267, 221] width 165 height 22
click at [370, 182] on div "**********" at bounding box center [525, 261] width 708 height 331
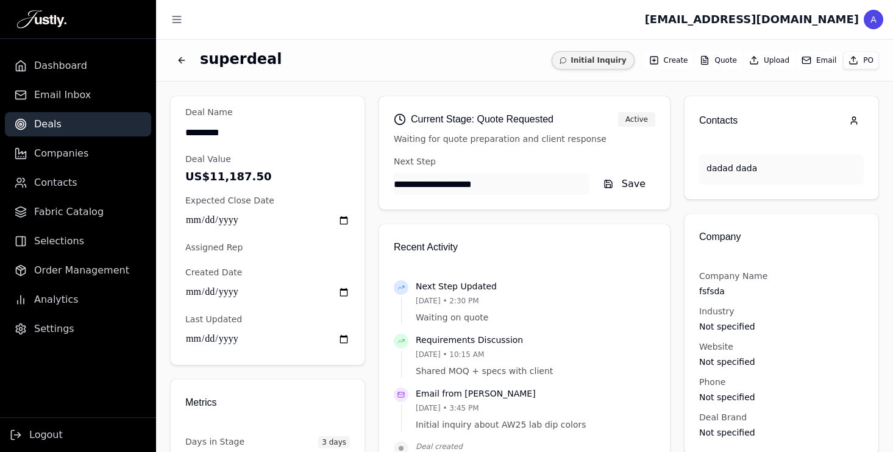
click at [500, 91] on div "**********" at bounding box center [524, 262] width 737 height 360
click at [72, 118] on link "Deals" at bounding box center [78, 124] width 146 height 24
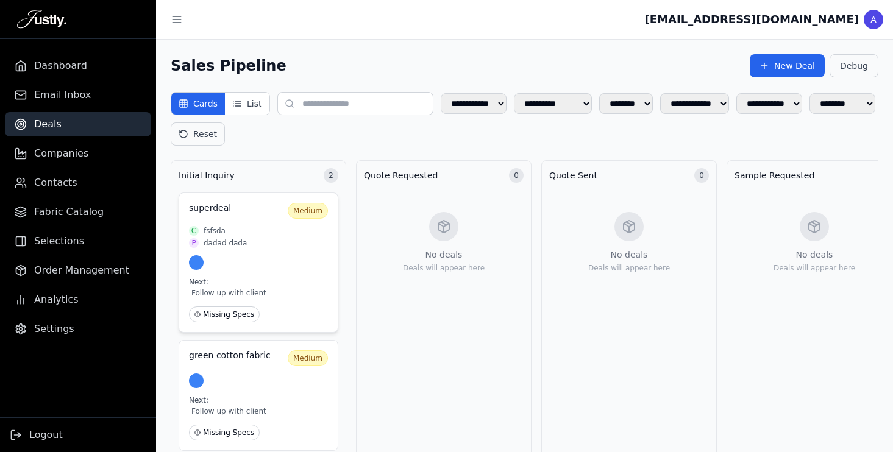
click at [241, 223] on div "superdeal Medium C fsfsda P dadad dada Next: Follow up with client Missing Specs" at bounding box center [259, 263] width 160 height 140
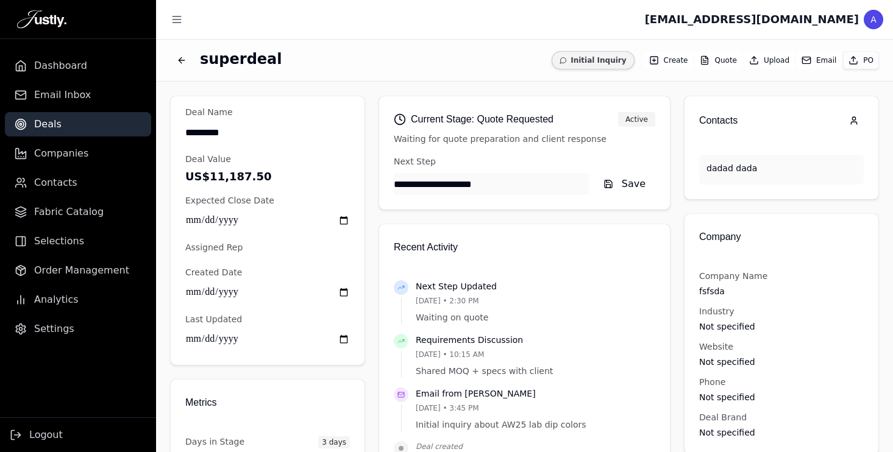
click at [463, 179] on input "**********" at bounding box center [491, 184] width 195 height 22
click at [502, 143] on p "Waiting for quote preparation and client response" at bounding box center [525, 139] width 262 height 13
click at [66, 120] on link "Deals" at bounding box center [78, 124] width 146 height 24
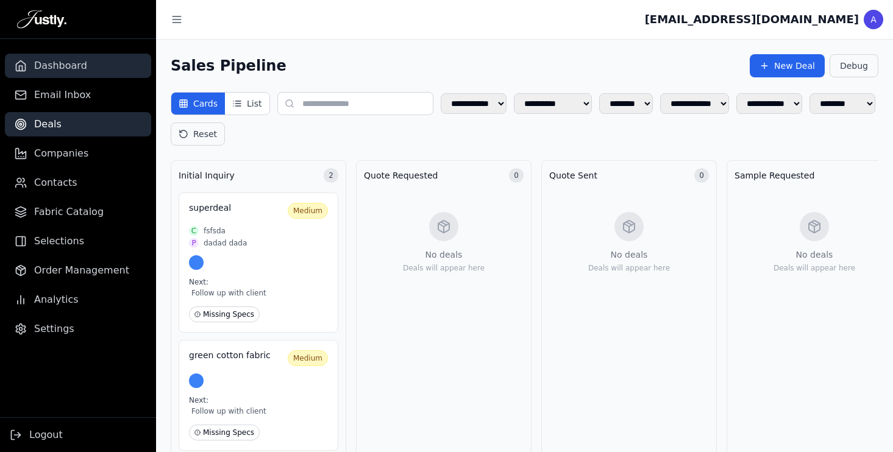
click at [52, 61] on span "Dashboard" at bounding box center [60, 66] width 53 height 15
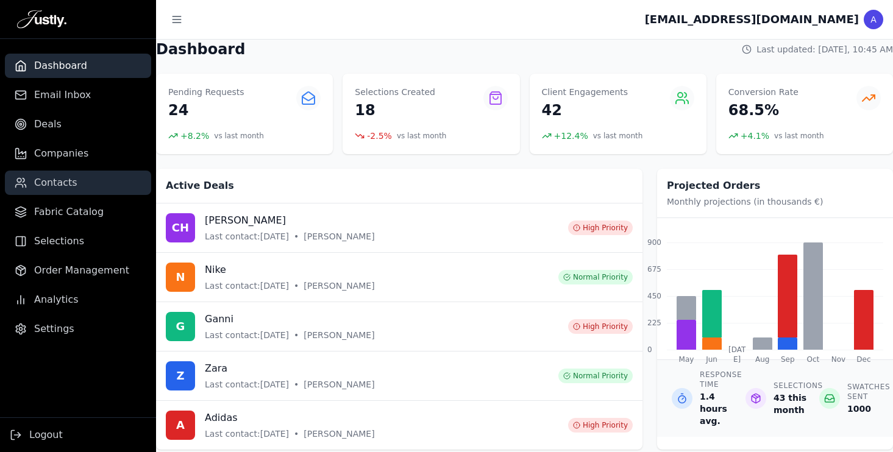
click at [60, 188] on span "Contacts" at bounding box center [55, 183] width 43 height 15
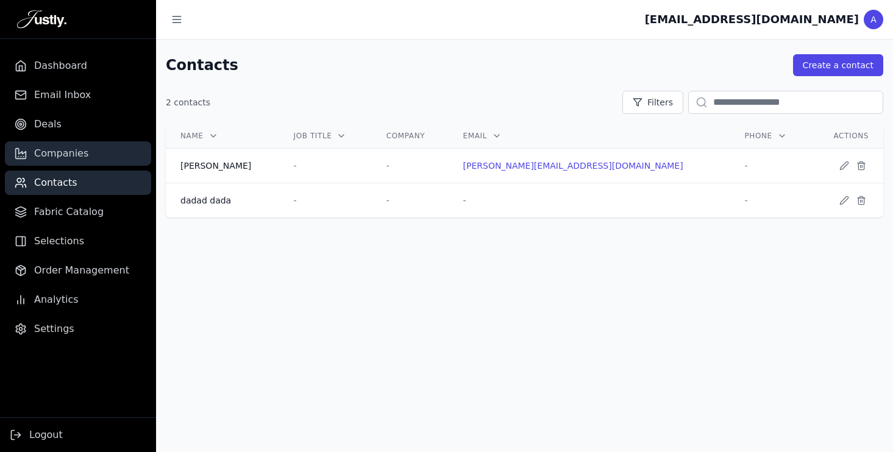
click at [55, 153] on span "Companies" at bounding box center [61, 153] width 54 height 15
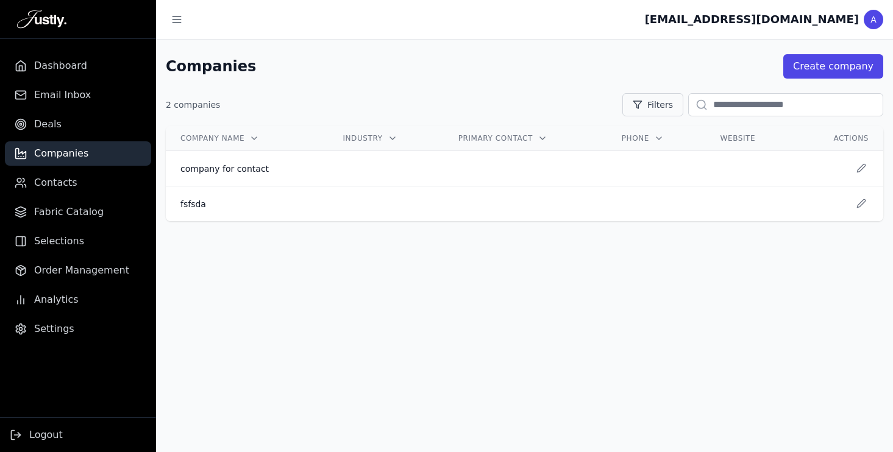
click at [645, 96] on button "Filters" at bounding box center [653, 104] width 61 height 23
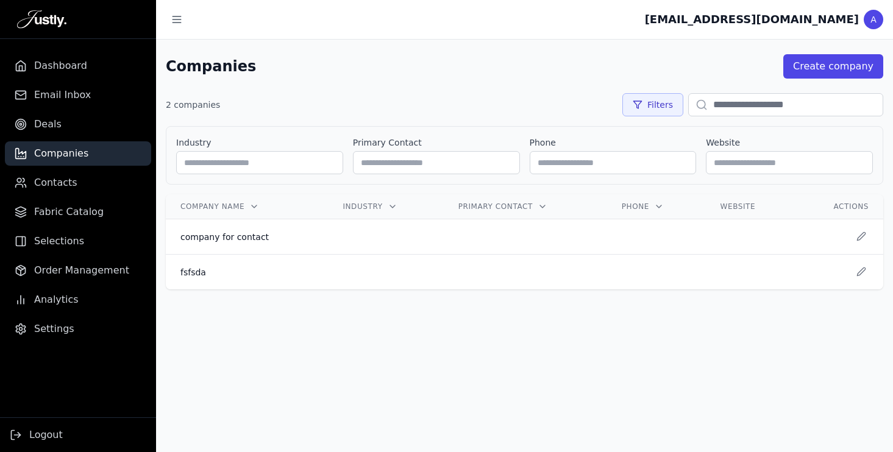
click at [650, 106] on button "Filters" at bounding box center [653, 104] width 61 height 23
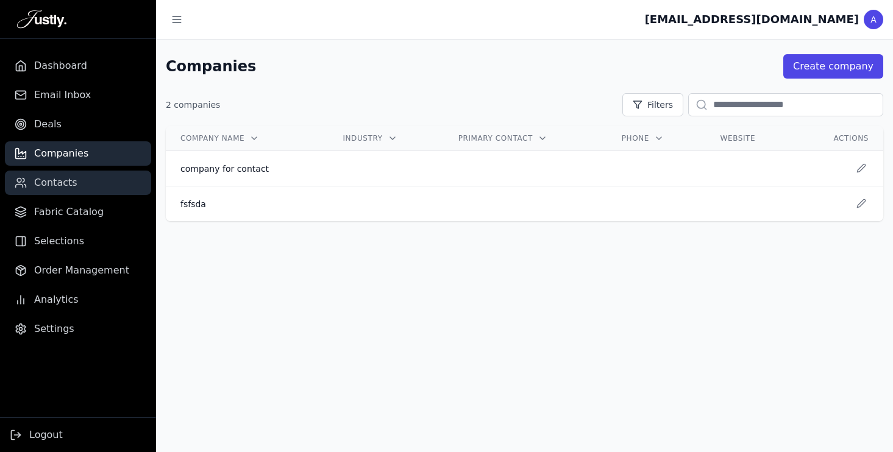
click at [99, 185] on link "Contacts" at bounding box center [78, 183] width 146 height 24
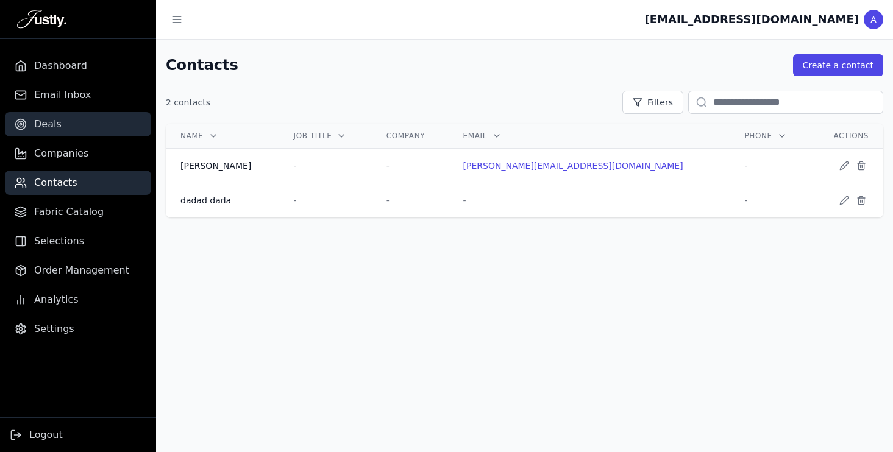
click at [79, 120] on link "Deals" at bounding box center [78, 124] width 146 height 24
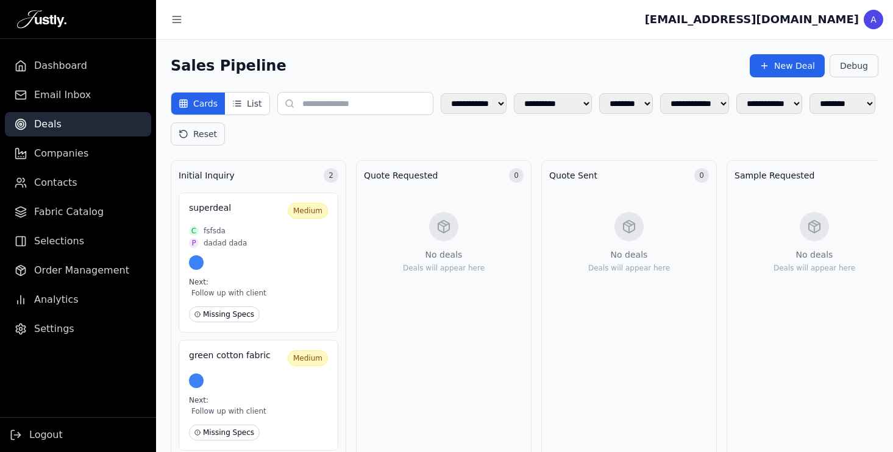
click at [504, 134] on div "**********" at bounding box center [525, 119] width 708 height 54
click at [246, 98] on button "List" at bounding box center [247, 104] width 44 height 22
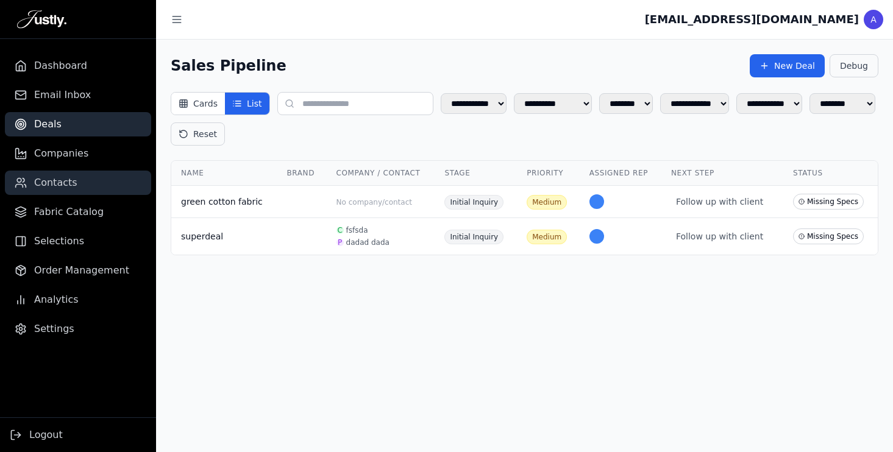
click at [69, 187] on span "Contacts" at bounding box center [55, 183] width 43 height 15
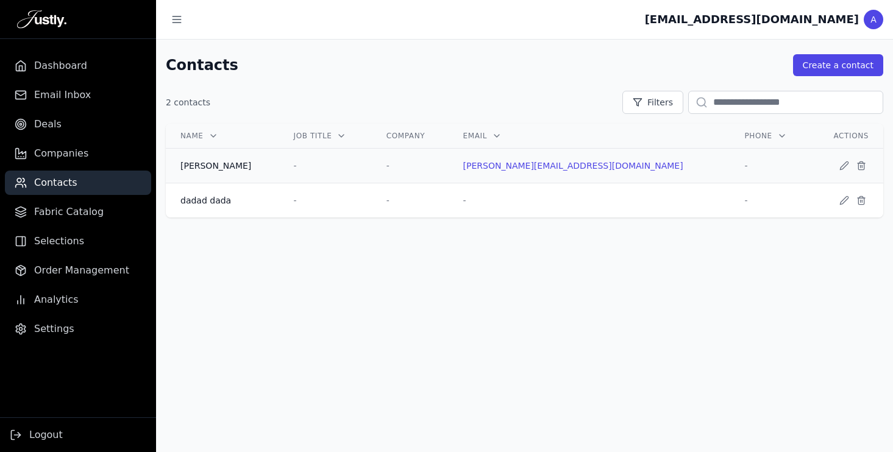
click at [745, 163] on div "-" at bounding box center [770, 166] width 51 height 12
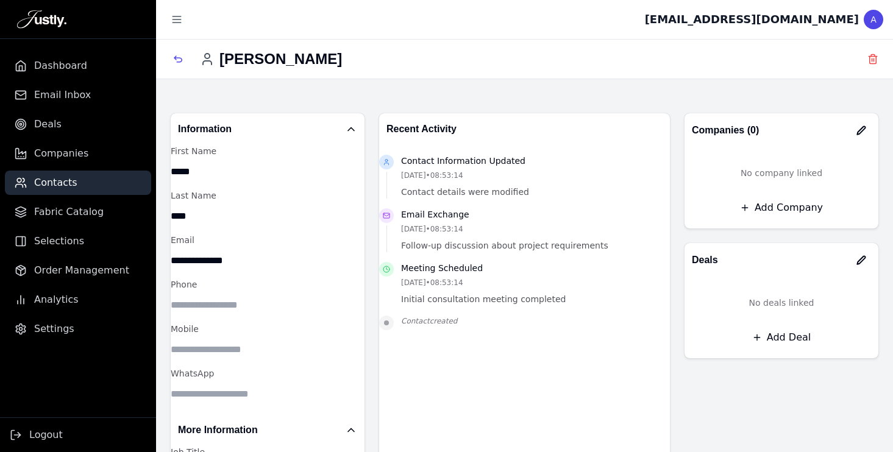
click at [272, 143] on div "Information" at bounding box center [268, 129] width 194 height 32
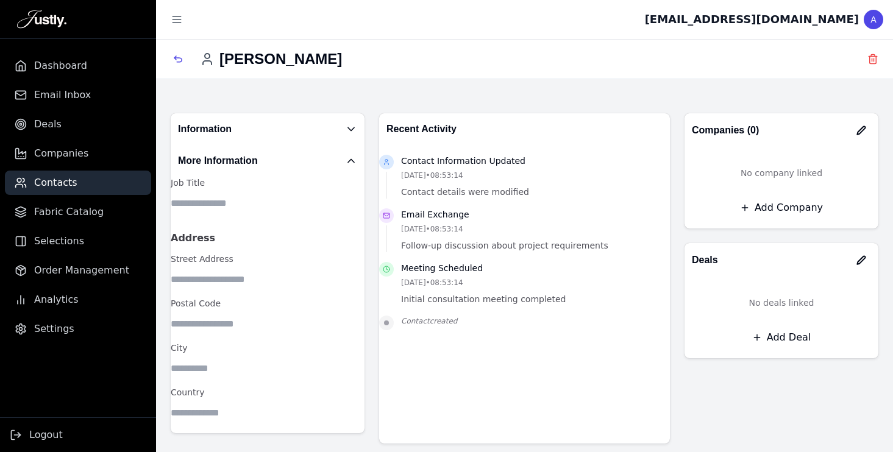
click at [271, 177] on div "Job Title Address Street Address Postal Code City Country" at bounding box center [268, 305] width 194 height 257
click at [271, 157] on div "More Information" at bounding box center [267, 160] width 179 height 17
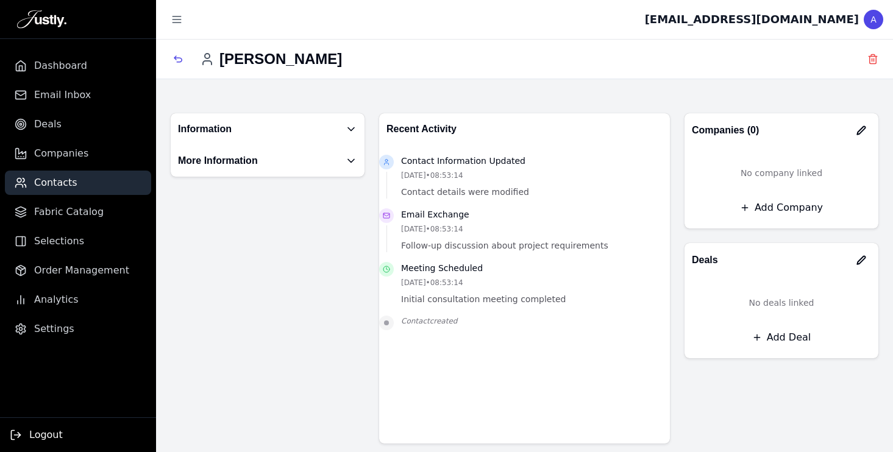
click at [42, 436] on span "Logout" at bounding box center [46, 435] width 34 height 15
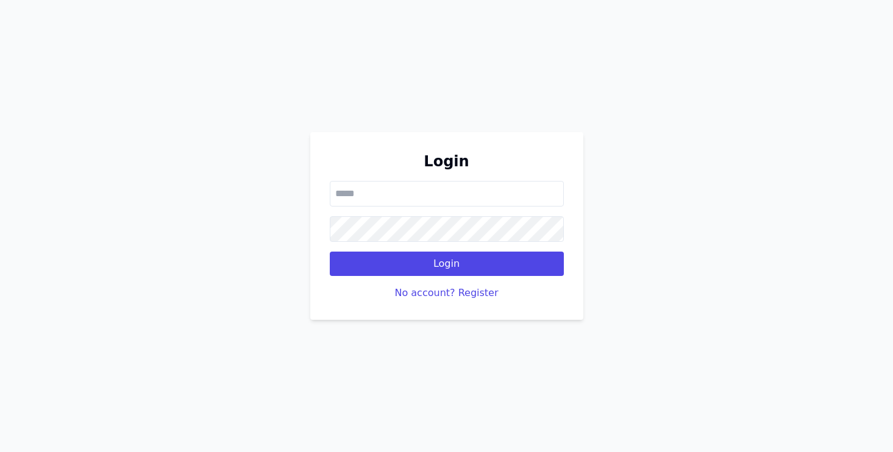
click at [402, 194] on input "email" at bounding box center [447, 194] width 234 height 26
paste input "**********"
drag, startPoint x: 418, startPoint y: 195, endPoint x: 289, endPoint y: 193, distance: 129.3
click at [289, 193] on div "**********" at bounding box center [446, 226] width 893 height 452
paste input "********"
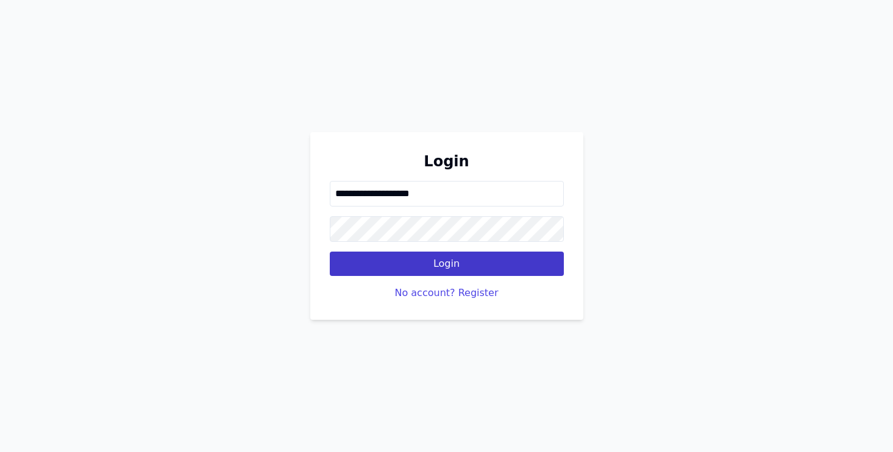
type input "**********"
click at [444, 261] on button "Login" at bounding box center [447, 264] width 234 height 24
